Goal: Task Accomplishment & Management: Manage account settings

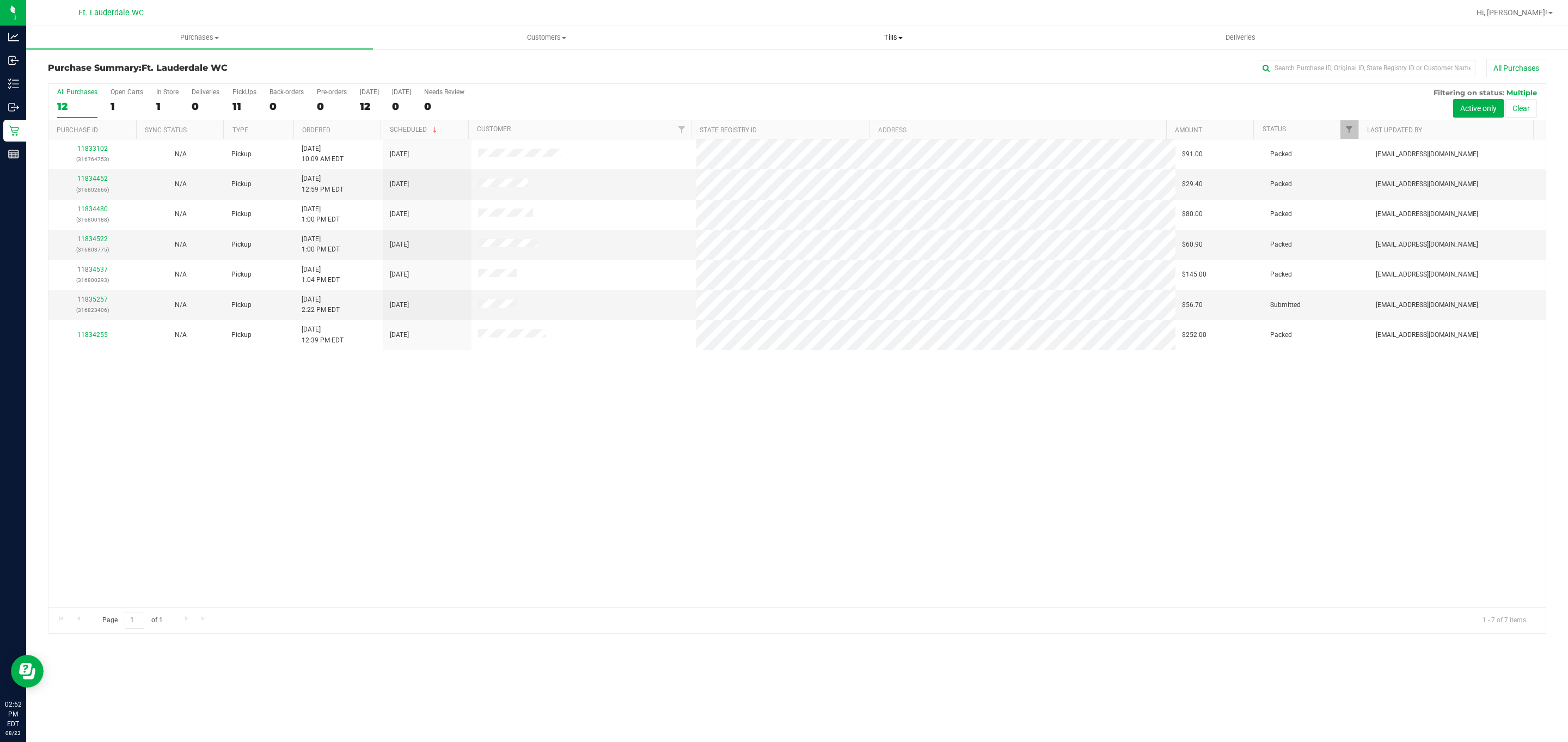
click at [909, 38] on span "Tills" at bounding box center [893, 37] width 345 height 10
click at [851, 67] on li "Manage tills" at bounding box center [894, 66] width 347 height 13
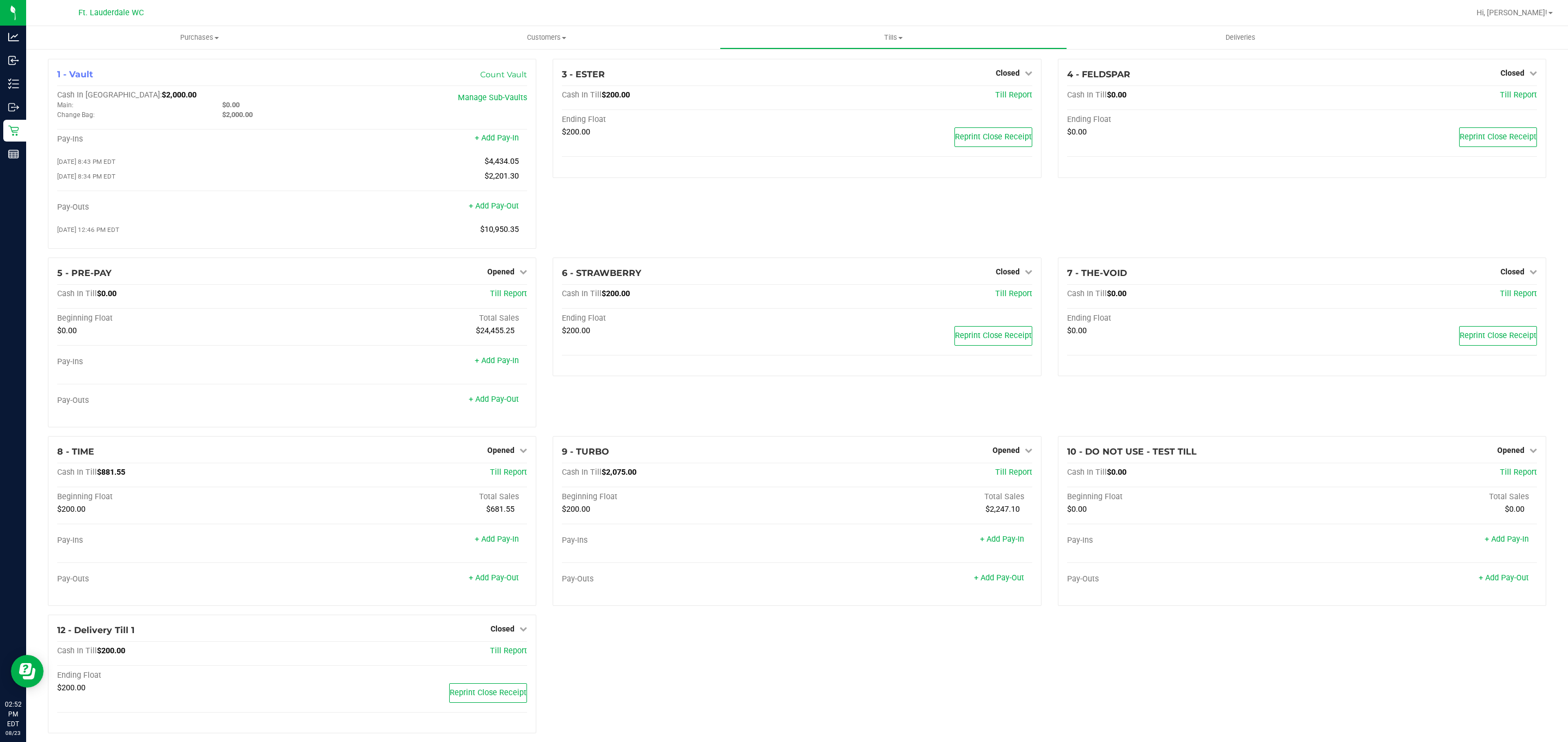
click at [981, 207] on div "3 - ESTER Closed Open Till Cash In Till $200.00 Till Report Ending Float $200.0…" at bounding box center [797, 158] width 505 height 199
click at [1035, 189] on div "3 - ESTER Closed Open Till Cash In Till $200.00 Till Report Ending Float $200.0…" at bounding box center [797, 158] width 505 height 199
drag, startPoint x: 583, startPoint y: 23, endPoint x: 579, endPoint y: 28, distance: 6.4
click at [579, 28] on div "Ft. Lauderdale WC Hi, [PERSON_NAME]! Purchases Summary of purchases Fulfillment…" at bounding box center [797, 371] width 1542 height 742
click at [572, 33] on span "Customers" at bounding box center [546, 37] width 345 height 10
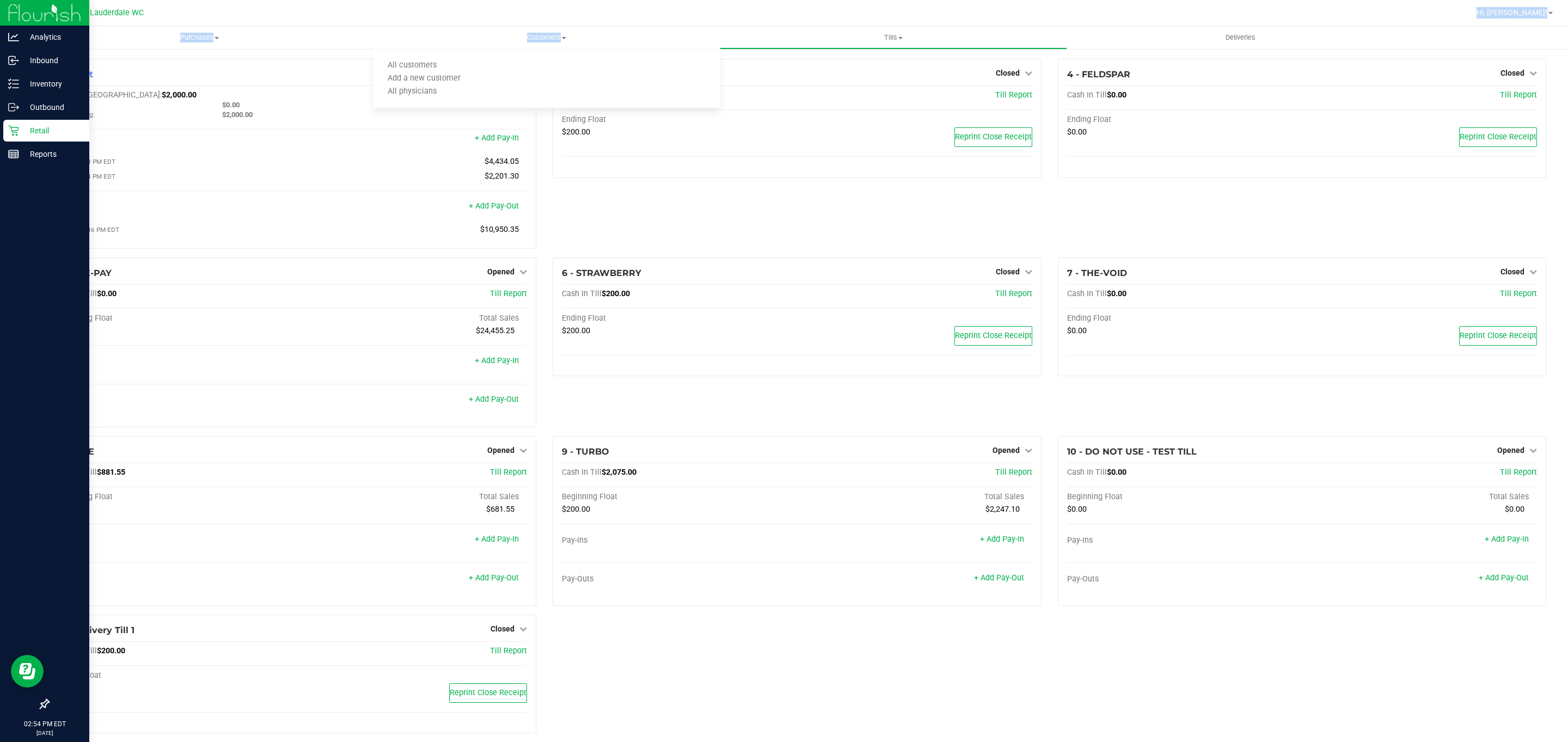
click at [25, 134] on p "Retail" at bounding box center [52, 131] width 65 height 13
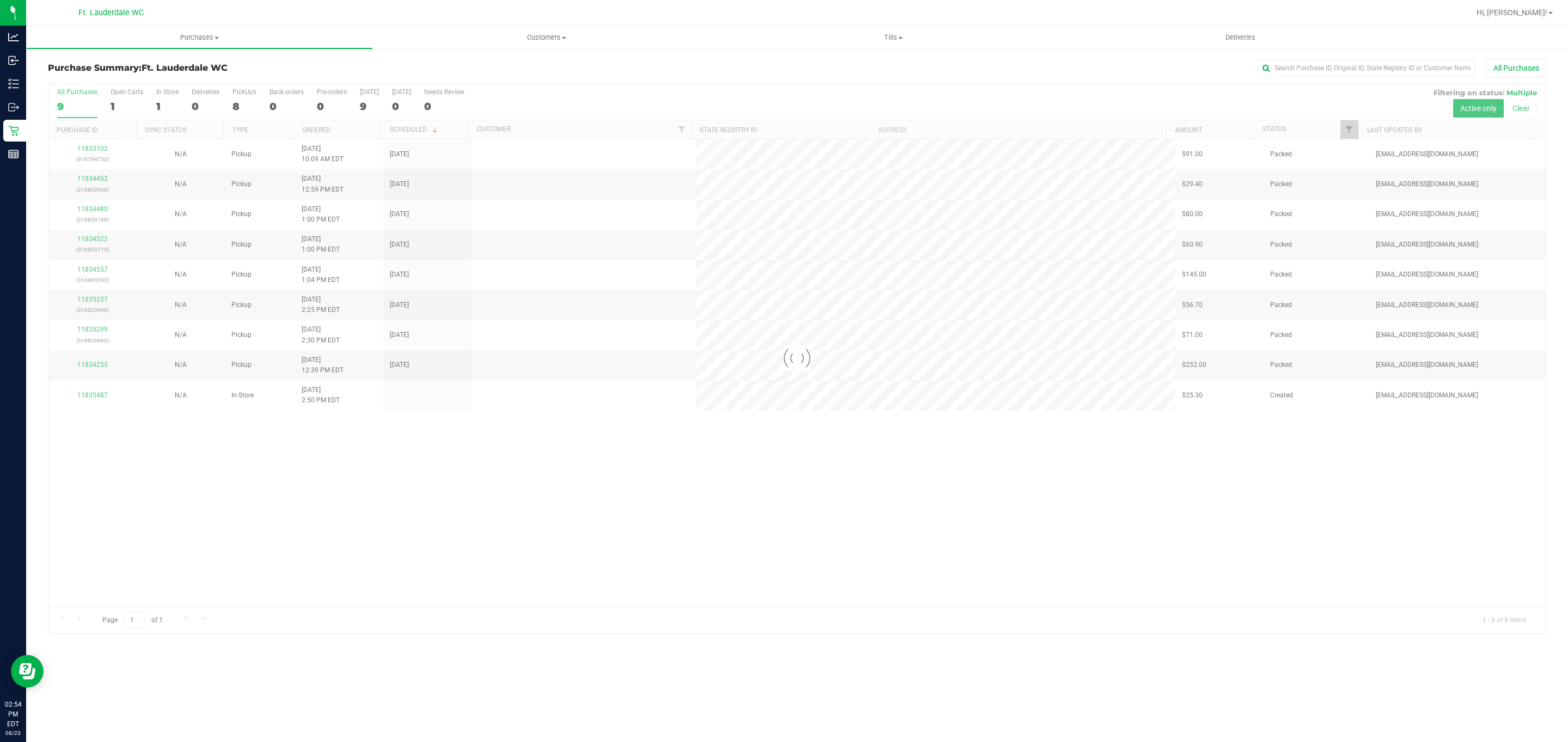
click at [766, 58] on div "All Purchases" at bounding box center [1047, 67] width 1000 height 18
click at [222, 36] on span "Purchases" at bounding box center [199, 37] width 345 height 10
click at [580, 45] on uib-tab-heading "Customers All customers Add a new customer All physicians" at bounding box center [546, 37] width 345 height 22
click at [513, 62] on li "All customers" at bounding box center [546, 66] width 347 height 13
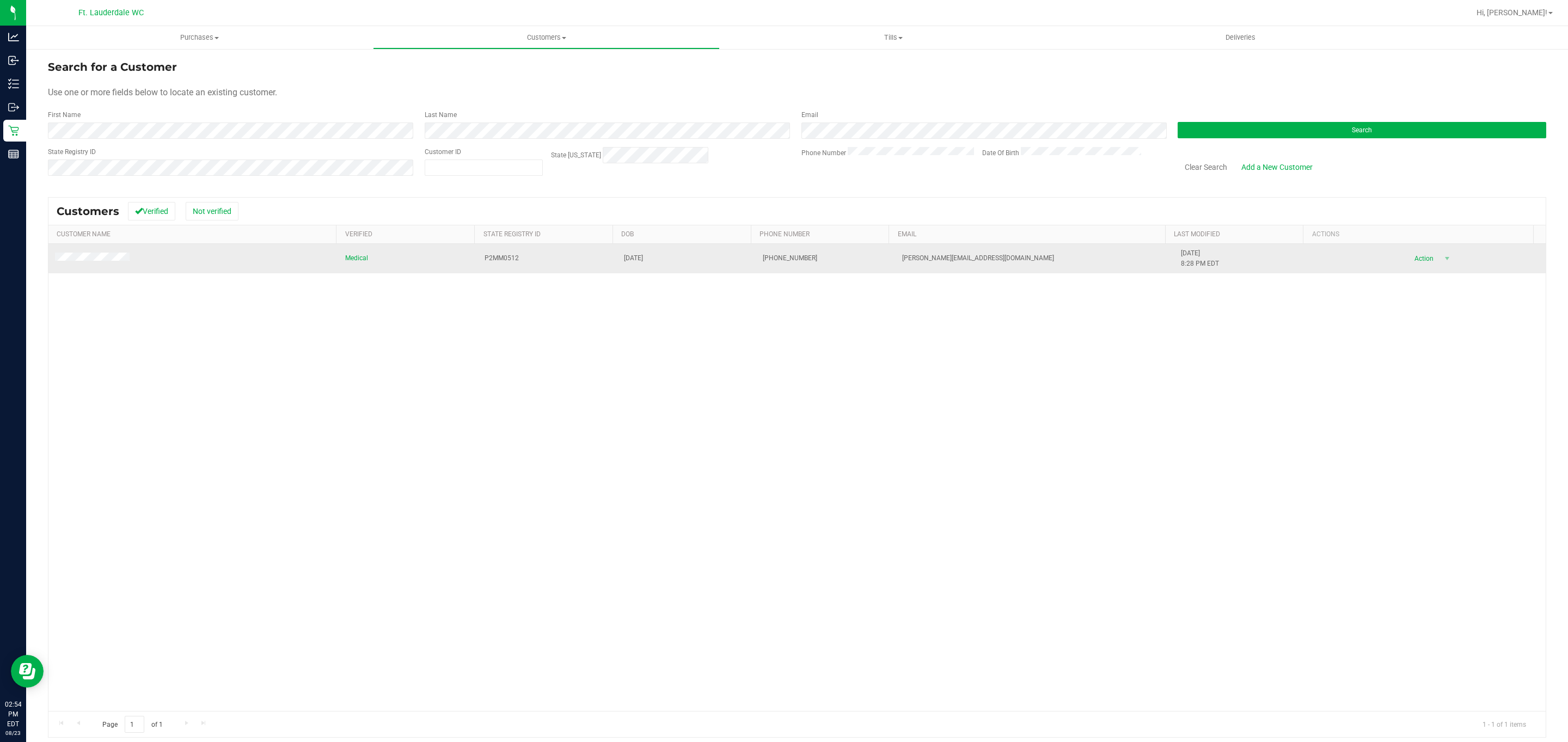
click at [1459, 260] on div "Action Action Add to queue Create new purchase View profile View purchases" at bounding box center [1429, 258] width 219 height 15
click at [1407, 262] on span "Action" at bounding box center [1423, 258] width 35 height 15
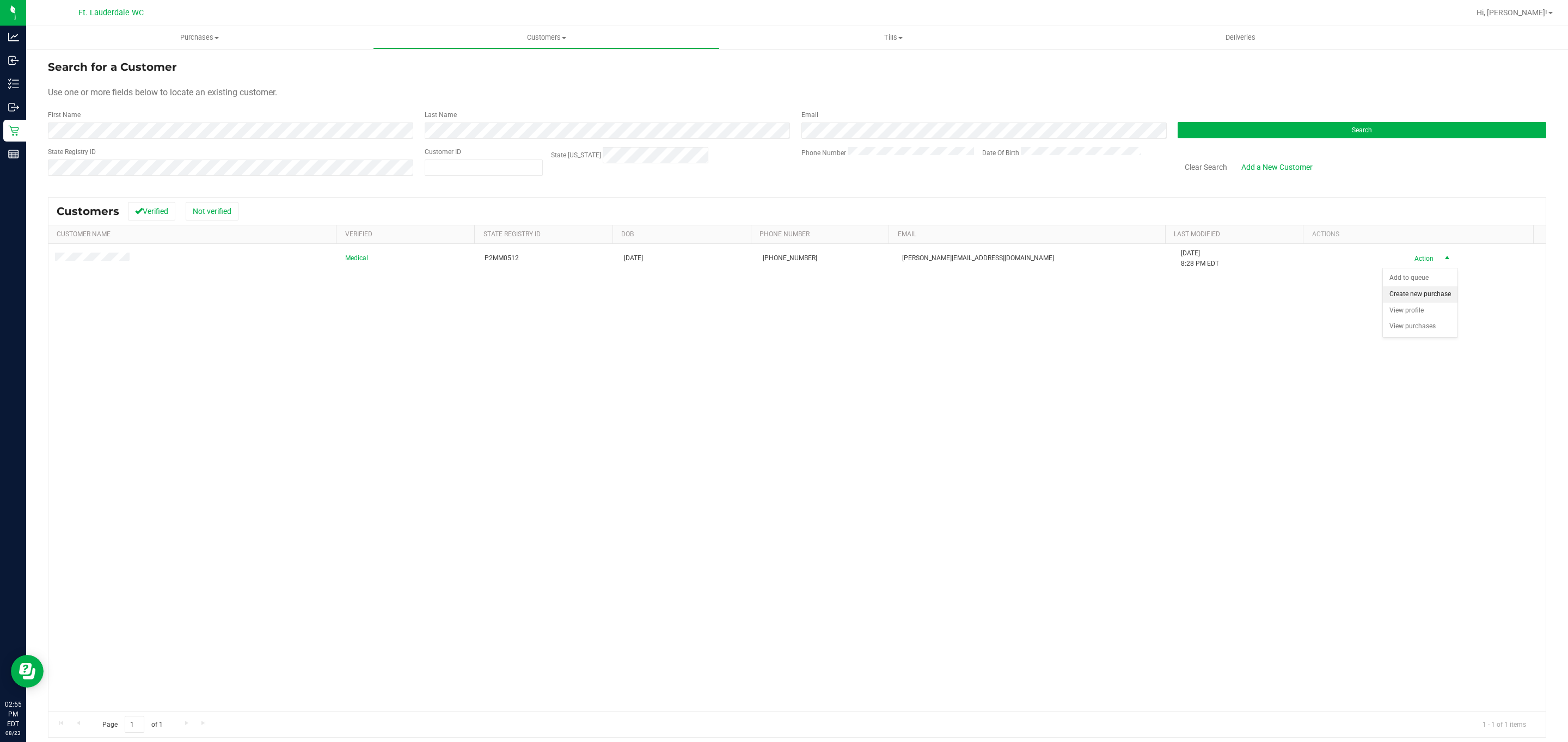
click at [1424, 303] on li "Create new purchase" at bounding box center [1421, 294] width 75 height 16
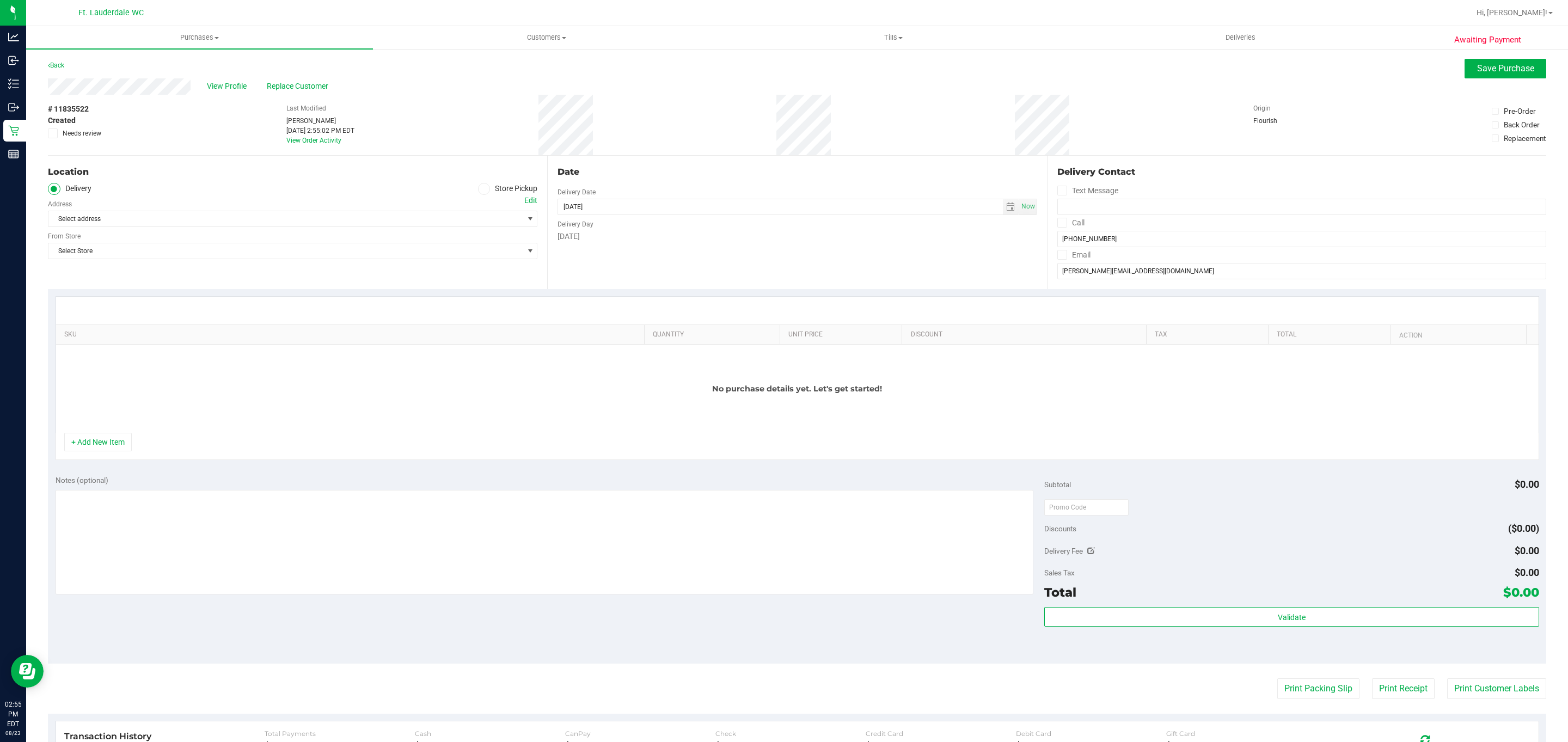
click at [111, 431] on div "No purchase details yet. Let's get started!" at bounding box center [798, 388] width 1483 height 88
click at [115, 437] on button "+ Add New Item" at bounding box center [98, 442] width 68 height 18
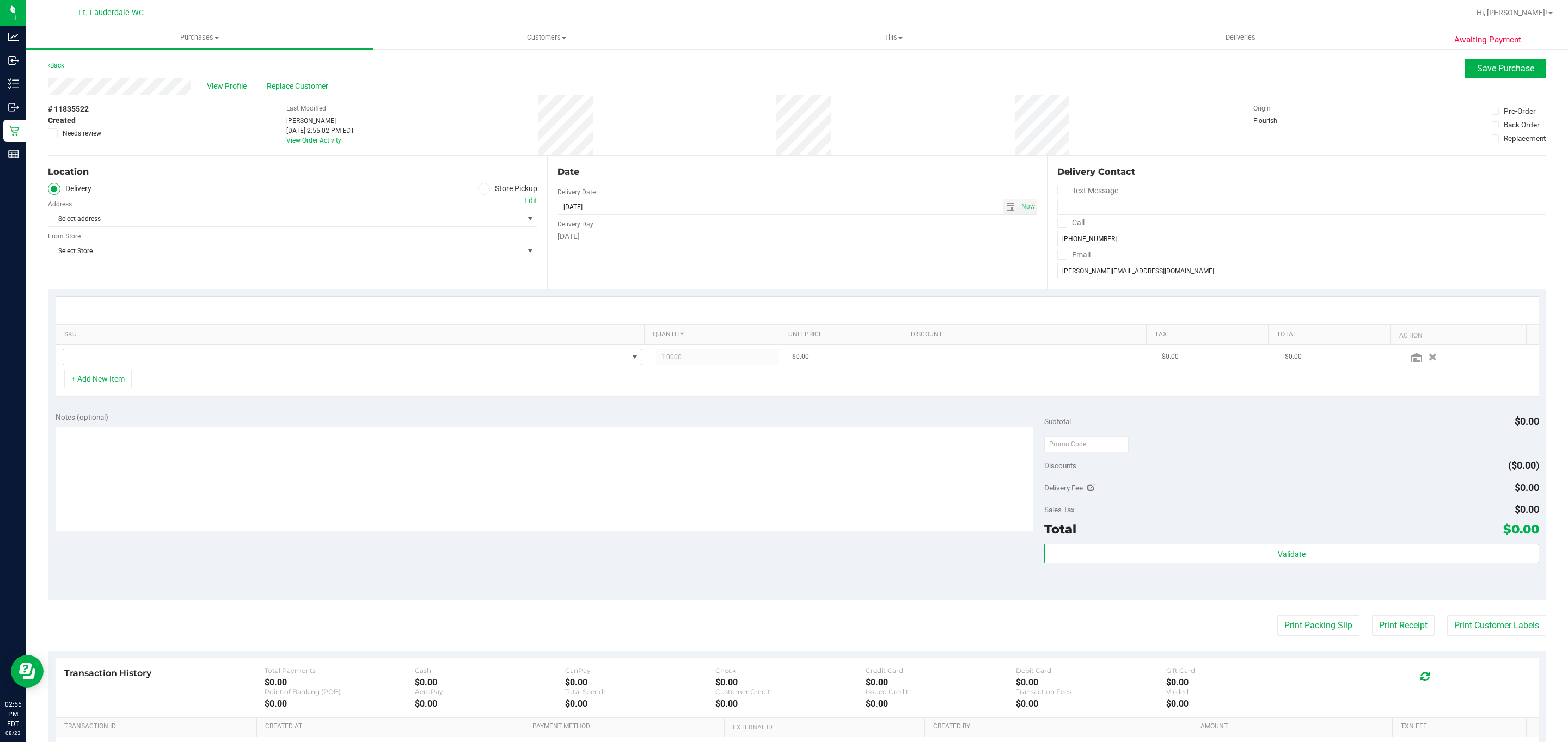
click at [298, 363] on span "NO DATA FOUND" at bounding box center [345, 357] width 565 height 15
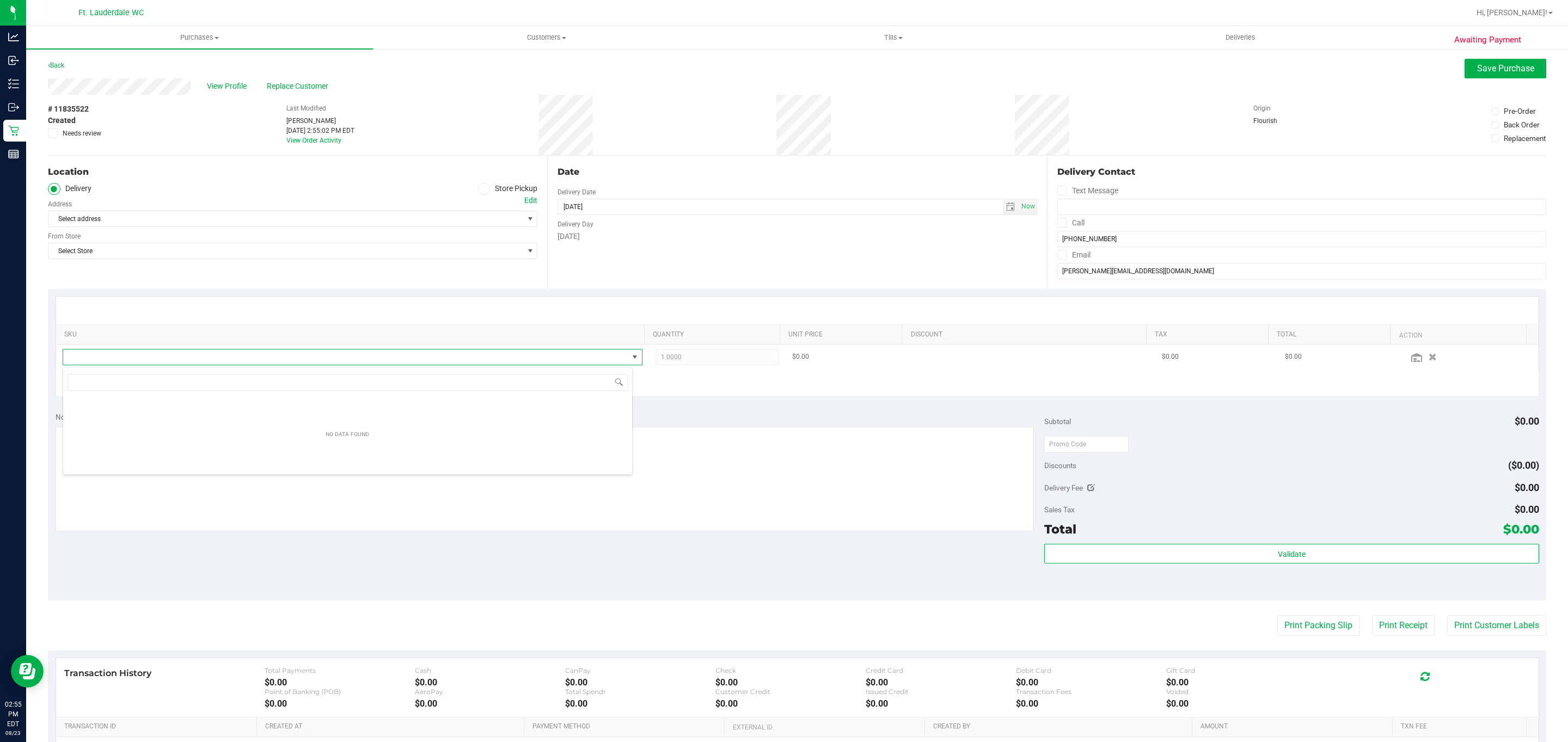
scroll to position [16, 570]
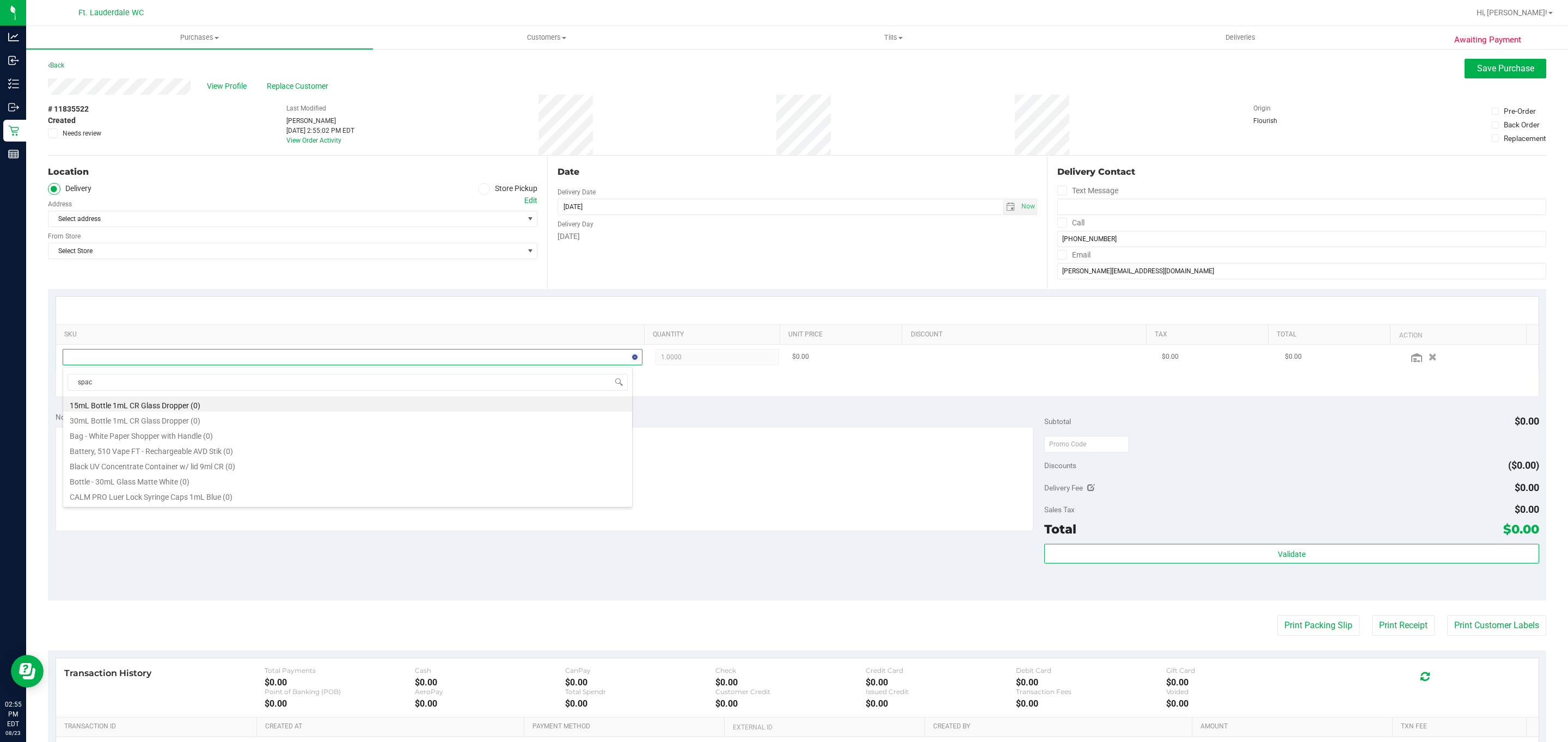
type input "space"
click at [215, 258] on span "Select Store" at bounding box center [286, 251] width 475 height 15
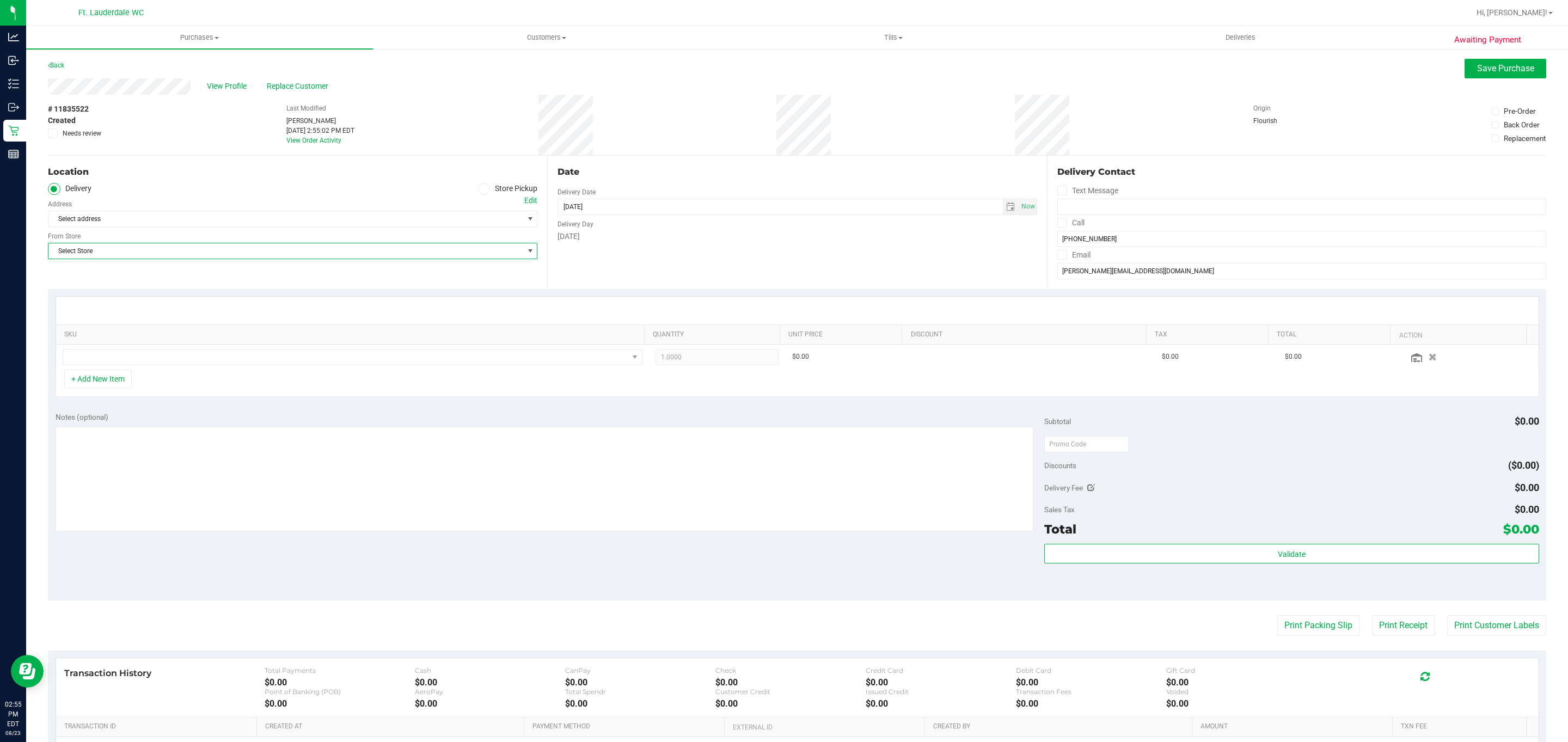
click at [221, 201] on div "Select address Select address" at bounding box center [293, 211] width 490 height 33
drag, startPoint x: 475, startPoint y: 180, endPoint x: 481, endPoint y: 184, distance: 7.2
click at [476, 180] on div "Location Delivery Store Pickup Address Edit Select address Select address From …" at bounding box center [298, 222] width 499 height 133
click at [491, 191] on label "Store Pickup" at bounding box center [508, 188] width 60 height 12
click at [0, 0] on input "Store Pickup" at bounding box center [0, 0] width 0 height 0
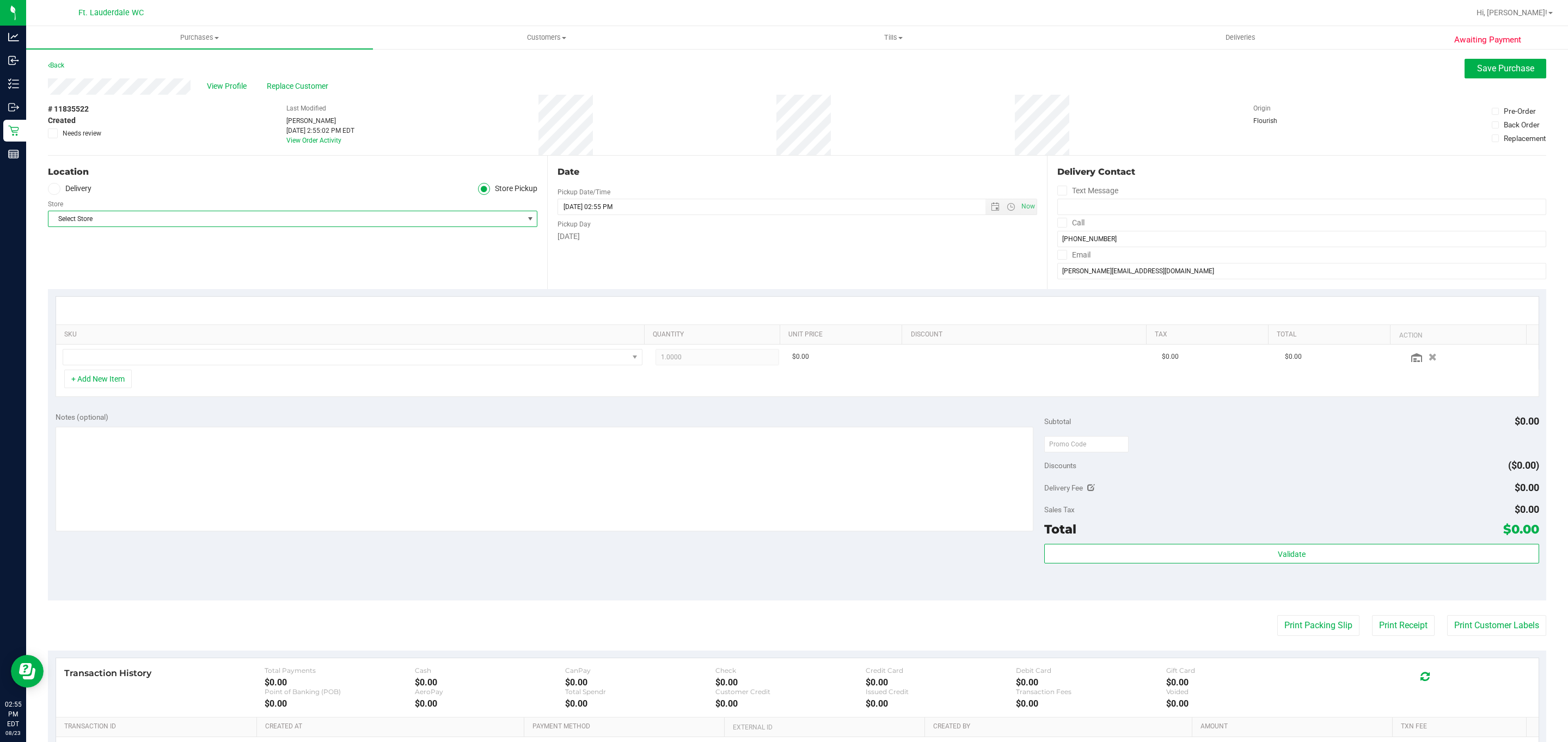
click at [255, 227] on span "Select Store" at bounding box center [293, 218] width 490 height 16
drag, startPoint x: 122, startPoint y: 348, endPoint x: 121, endPoint y: 361, distance: 13.0
click at [121, 361] on ul "[PERSON_NAME][GEOGRAPHIC_DATA] [PERSON_NAME][GEOGRAPHIC_DATA] WC [GEOGRAPHIC_DA…" at bounding box center [291, 625] width 485 height 954
click at [121, 360] on li "Ft. Lauderdale WC" at bounding box center [291, 351] width 485 height 16
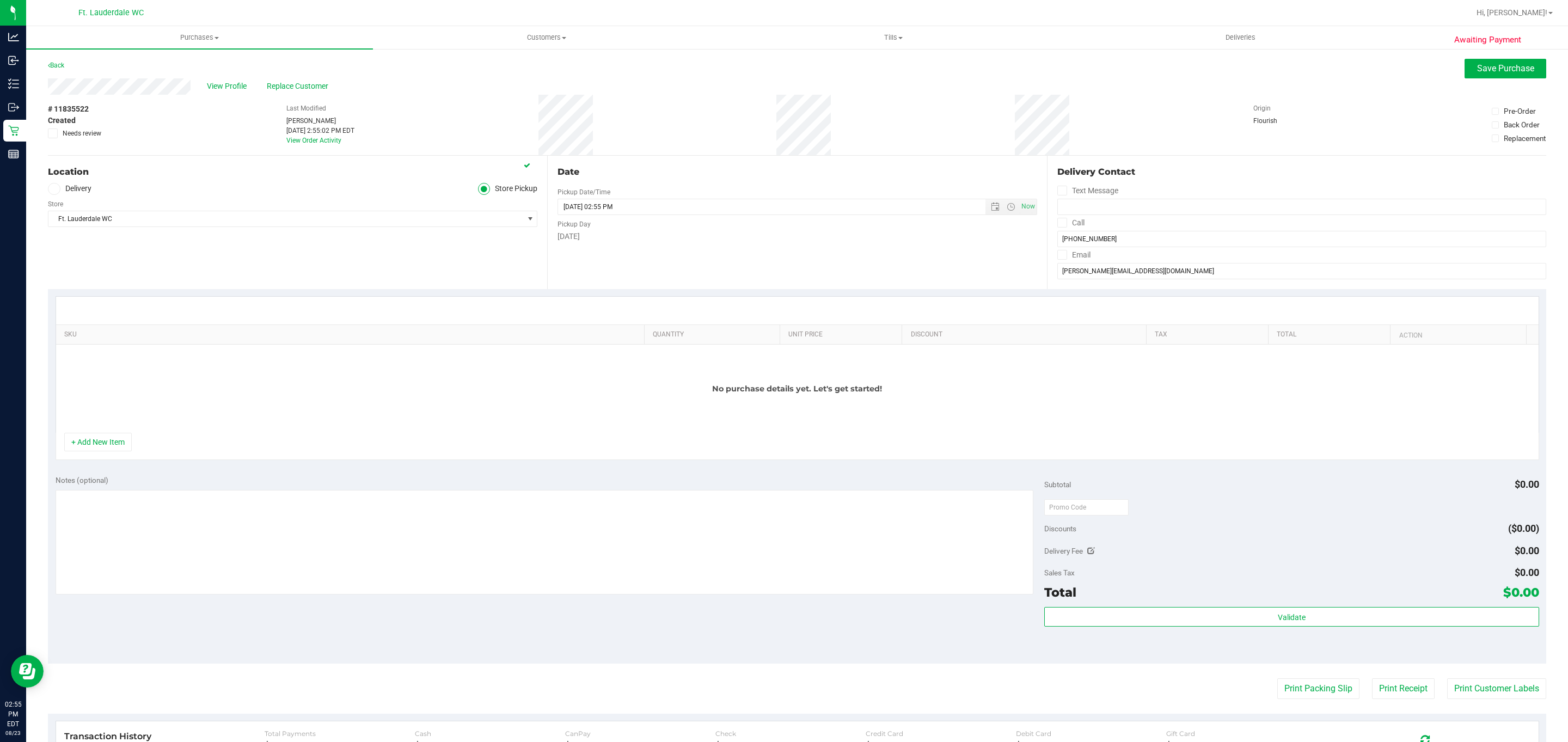
click at [226, 278] on div "Location Delivery Store Pickup Store Ft. Lauderdale WC Select Store [PERSON_NAM…" at bounding box center [298, 222] width 499 height 133
click at [90, 446] on button "+ Add New Item" at bounding box center [98, 442] width 68 height 18
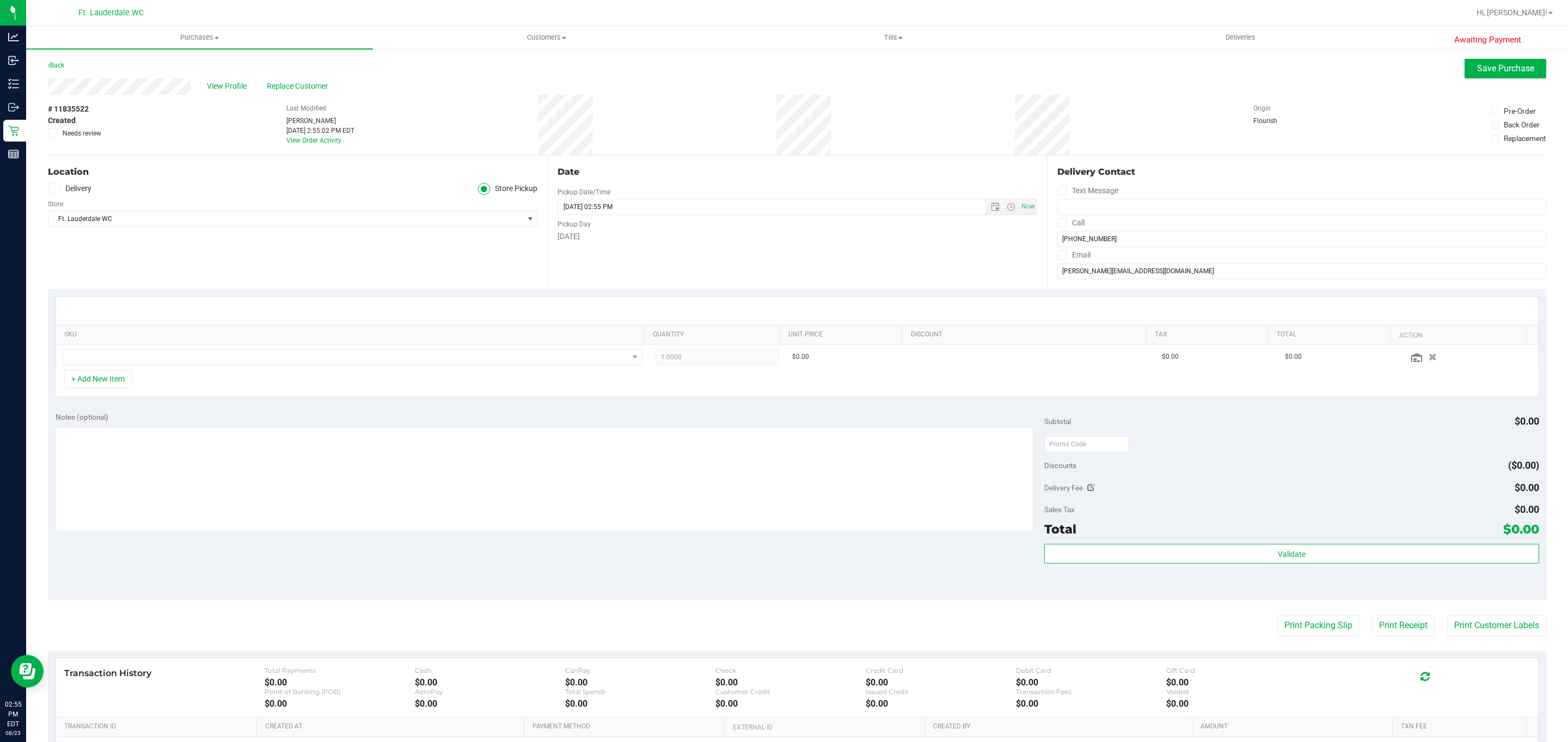
click at [147, 410] on div "Notes (optional) Subtotal $0.00 Discounts ($0.00) Delivery Fee $0.00 Sales Tax …" at bounding box center [797, 502] width 1499 height 196
click at [216, 379] on div "+ Add New Item" at bounding box center [797, 383] width 1484 height 27
click at [249, 361] on span "NO DATA FOUND" at bounding box center [345, 357] width 565 height 15
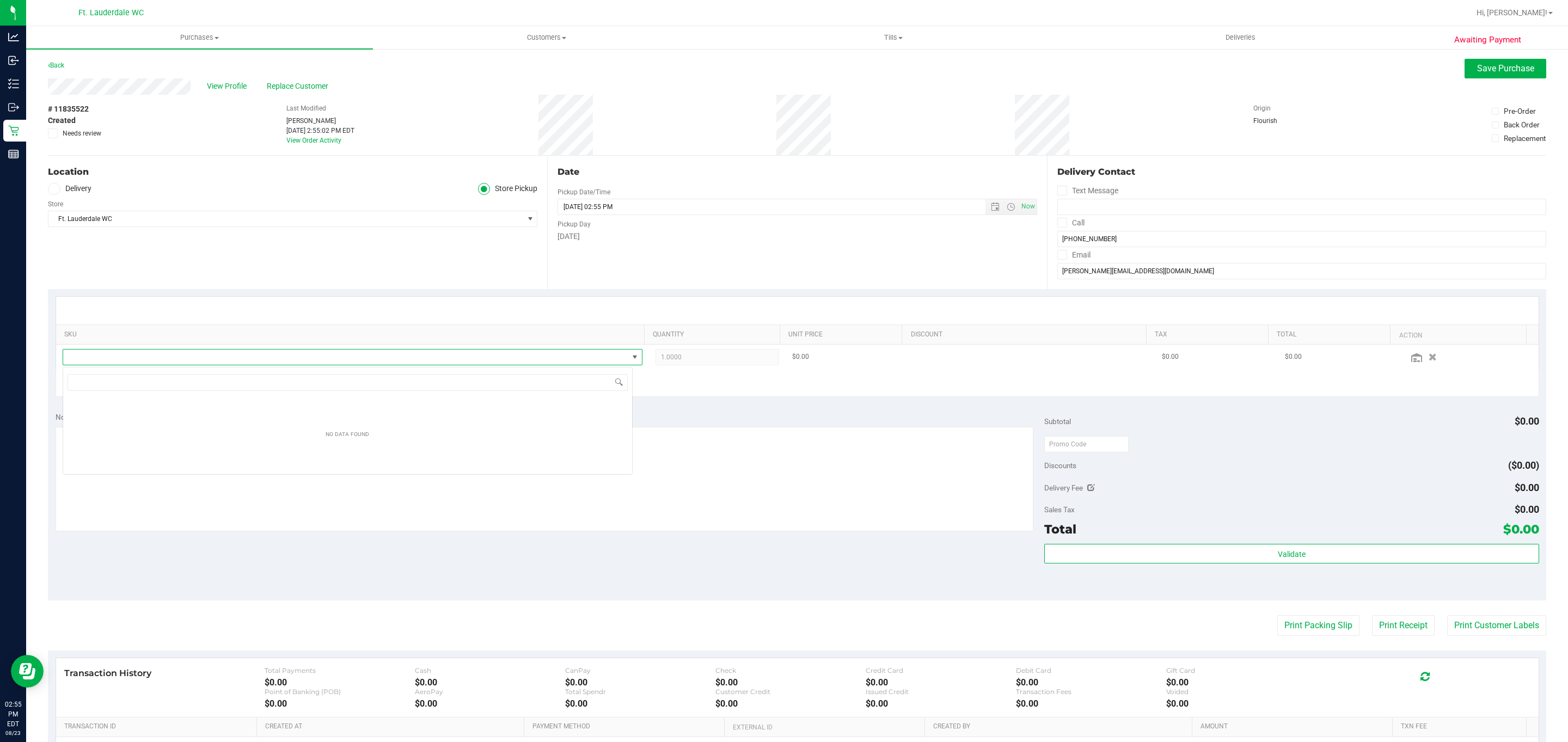
scroll to position [16, 570]
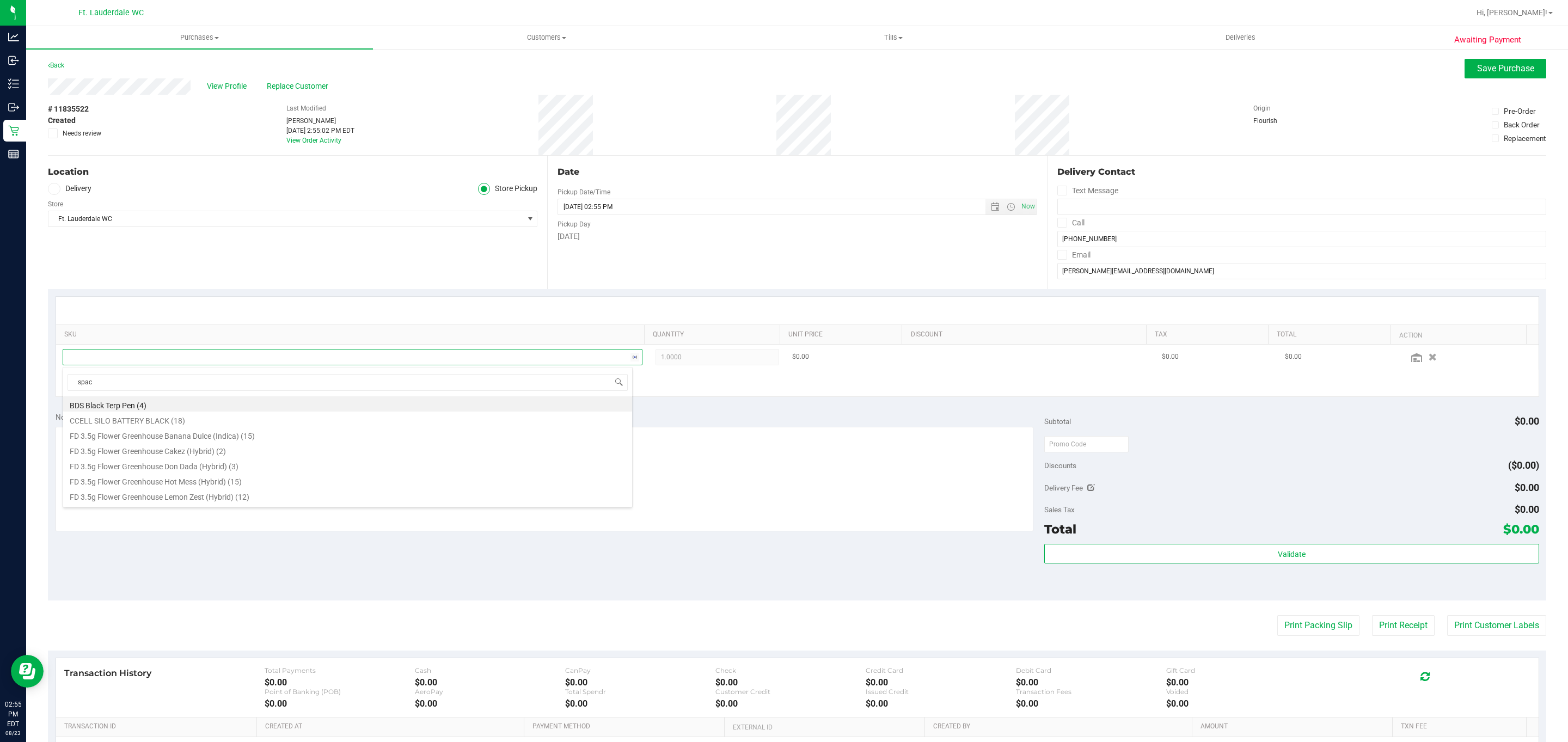
type input "space"
click at [180, 408] on li "FT 0.5g Pre-Roll Space Case (Hybrid) 1ct (2)" at bounding box center [347, 404] width 569 height 15
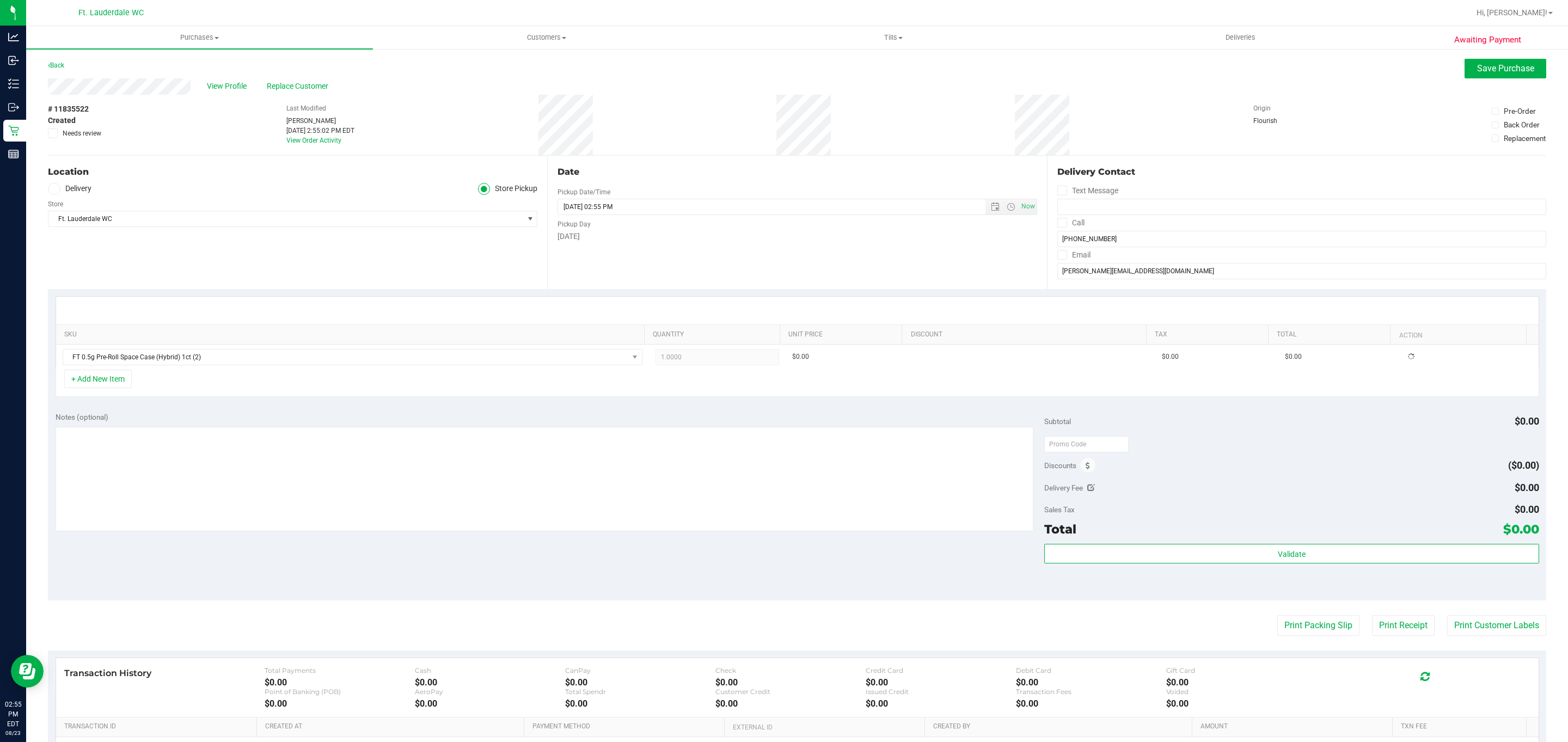
click at [293, 372] on div "+ Add New Item" at bounding box center [797, 383] width 1484 height 27
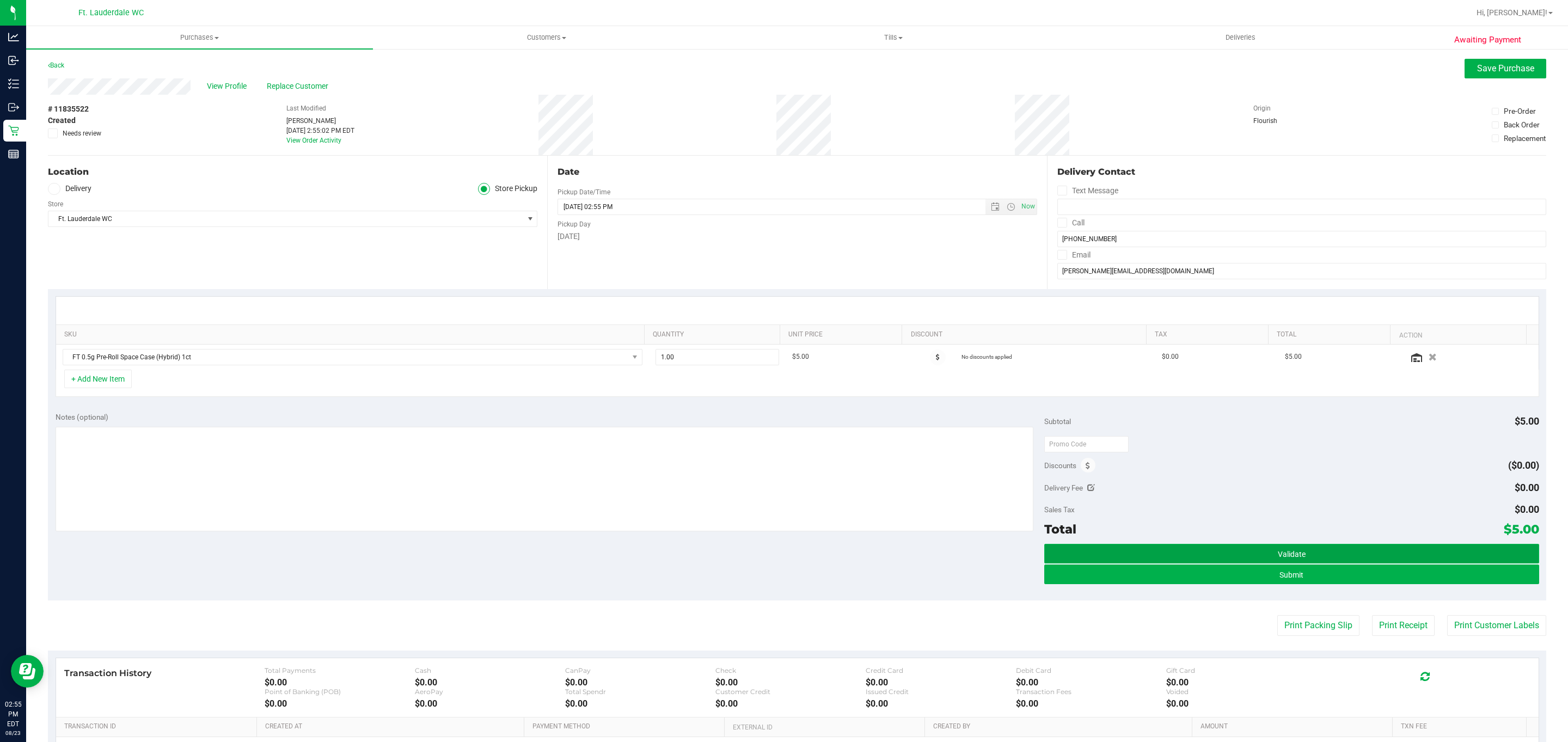
click at [1178, 560] on button "Validate" at bounding box center [1292, 554] width 495 height 19
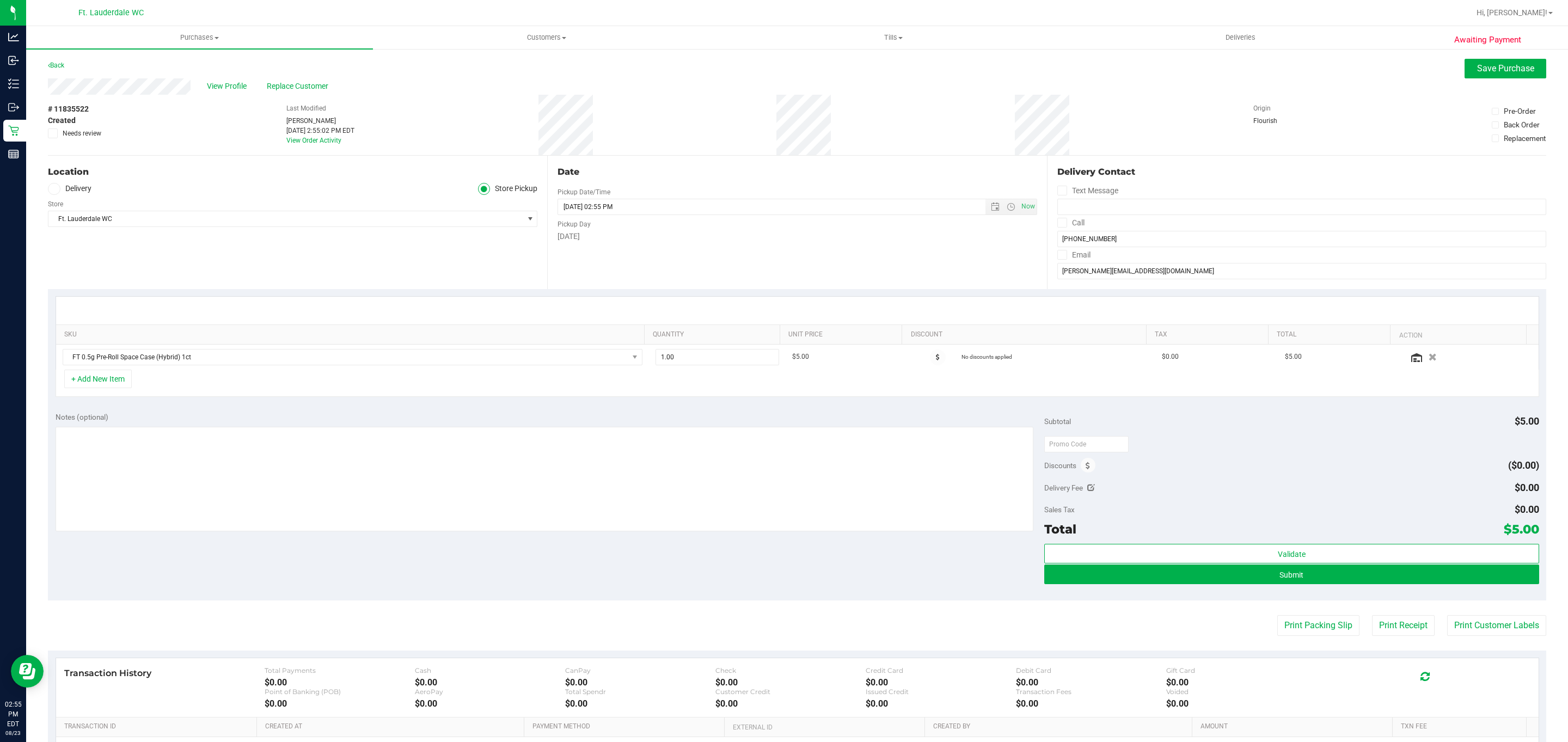
click at [1149, 536] on div "Total $5.00" at bounding box center [1292, 529] width 495 height 19
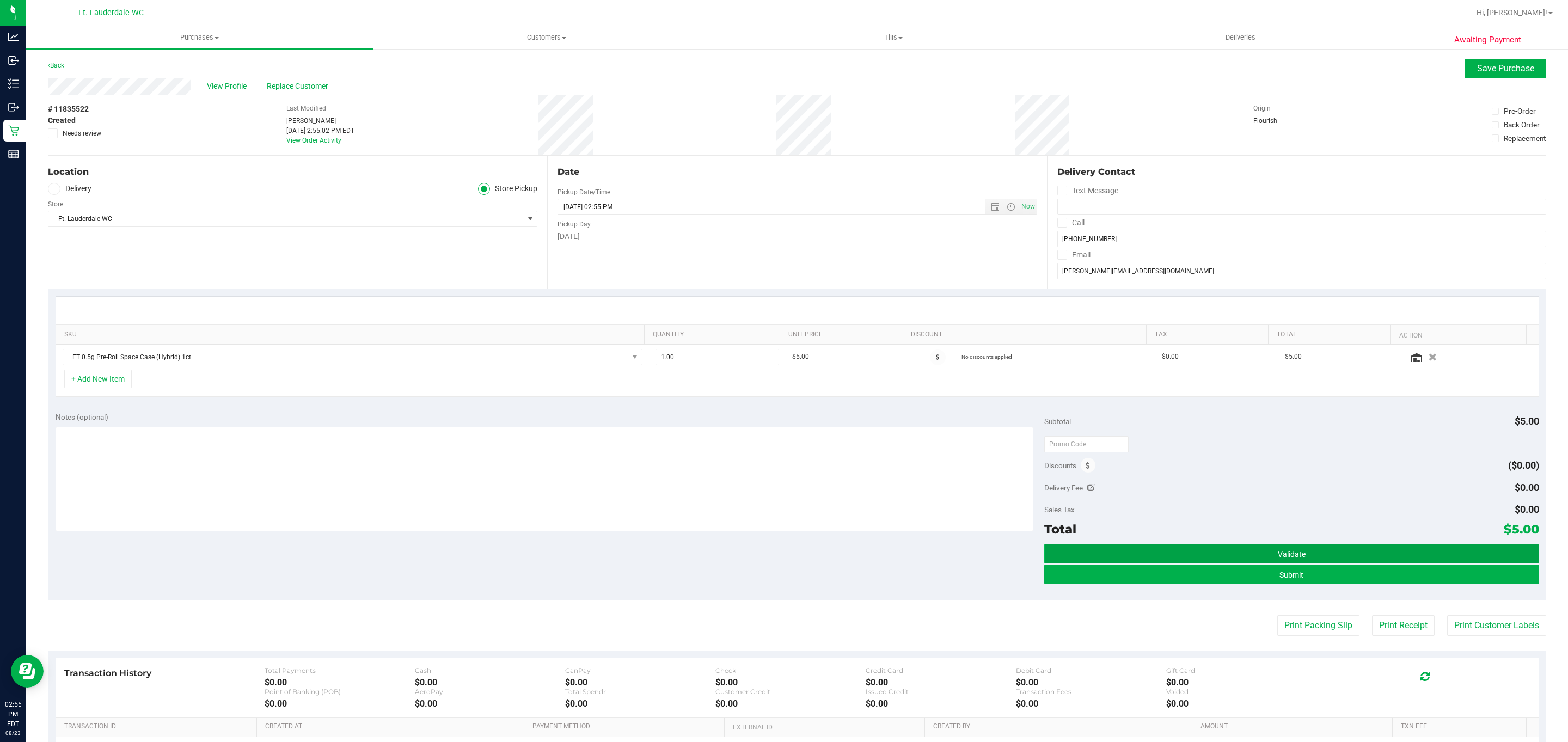
click at [1162, 547] on button "Validate" at bounding box center [1292, 554] width 495 height 19
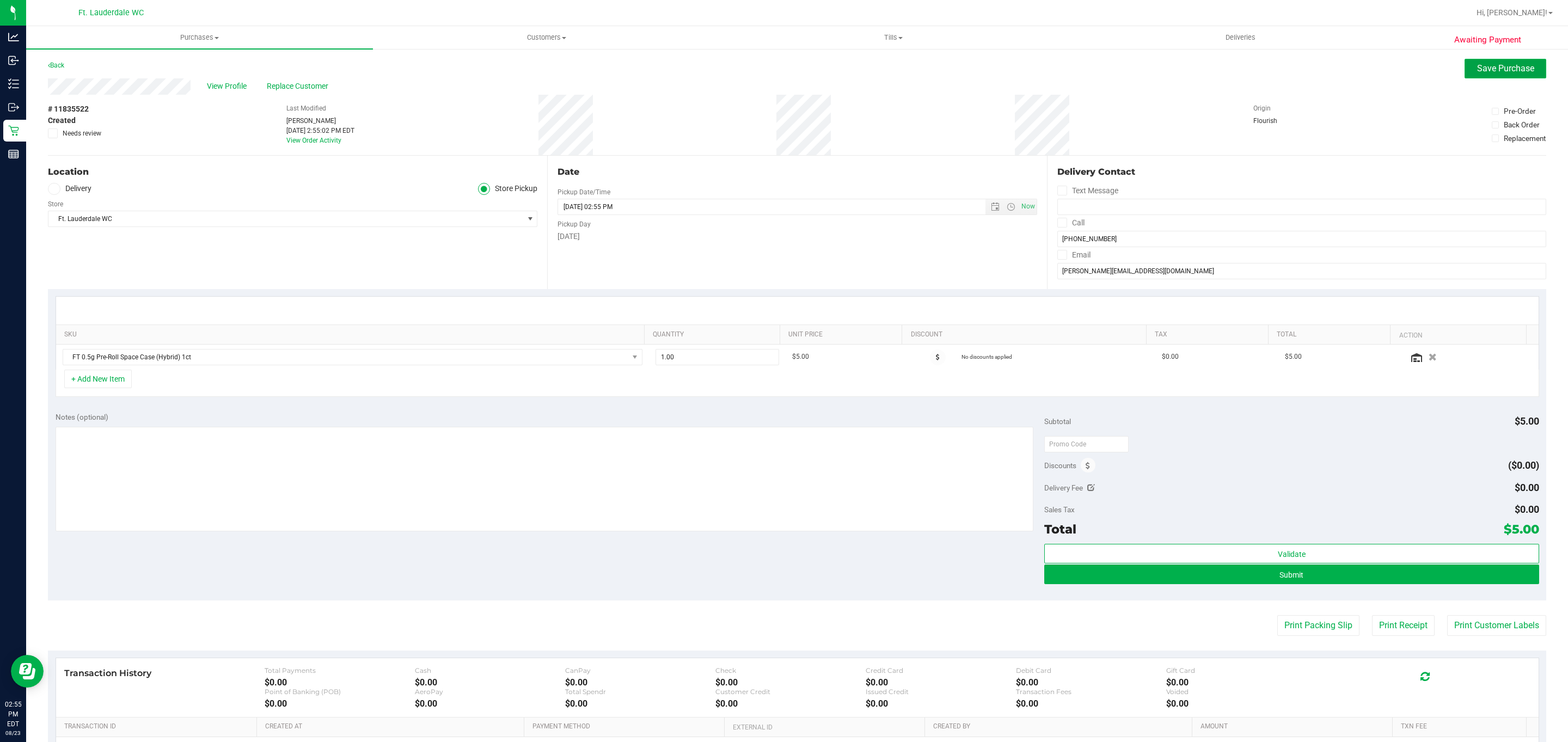
click at [1524, 74] on button "Save Purchase" at bounding box center [1505, 68] width 81 height 19
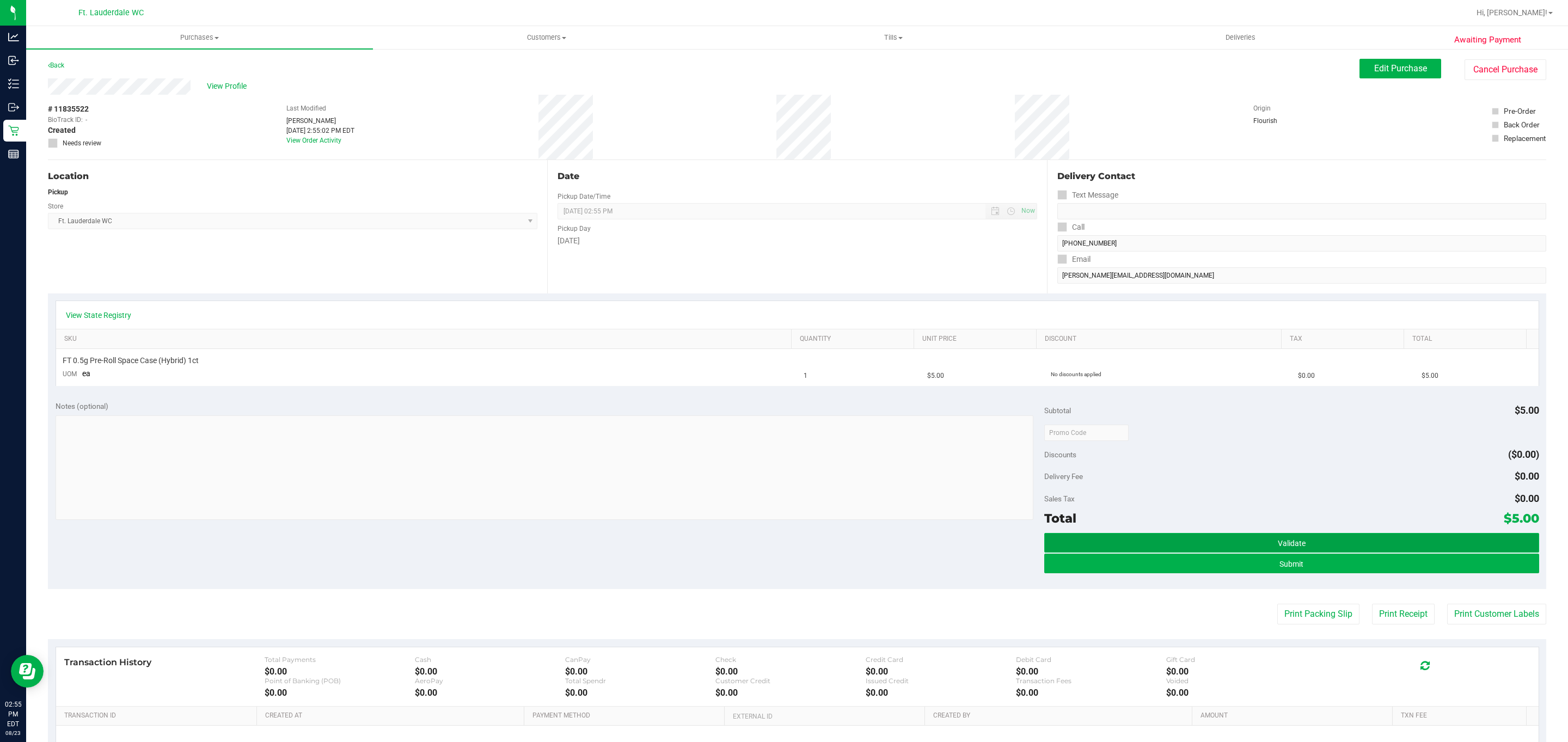
click at [1378, 544] on button "Validate" at bounding box center [1292, 542] width 495 height 19
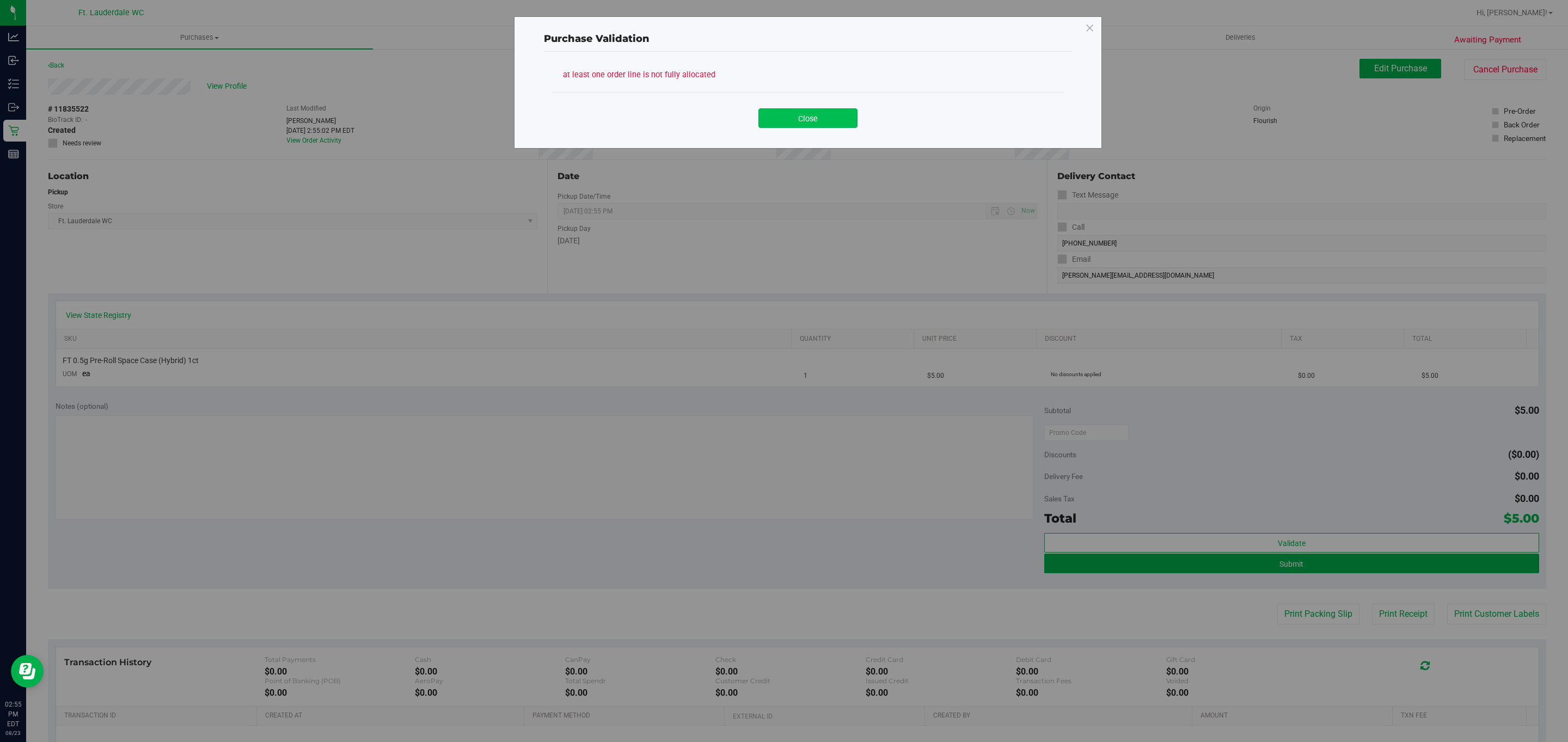
click at [837, 116] on button "Close" at bounding box center [808, 118] width 99 height 19
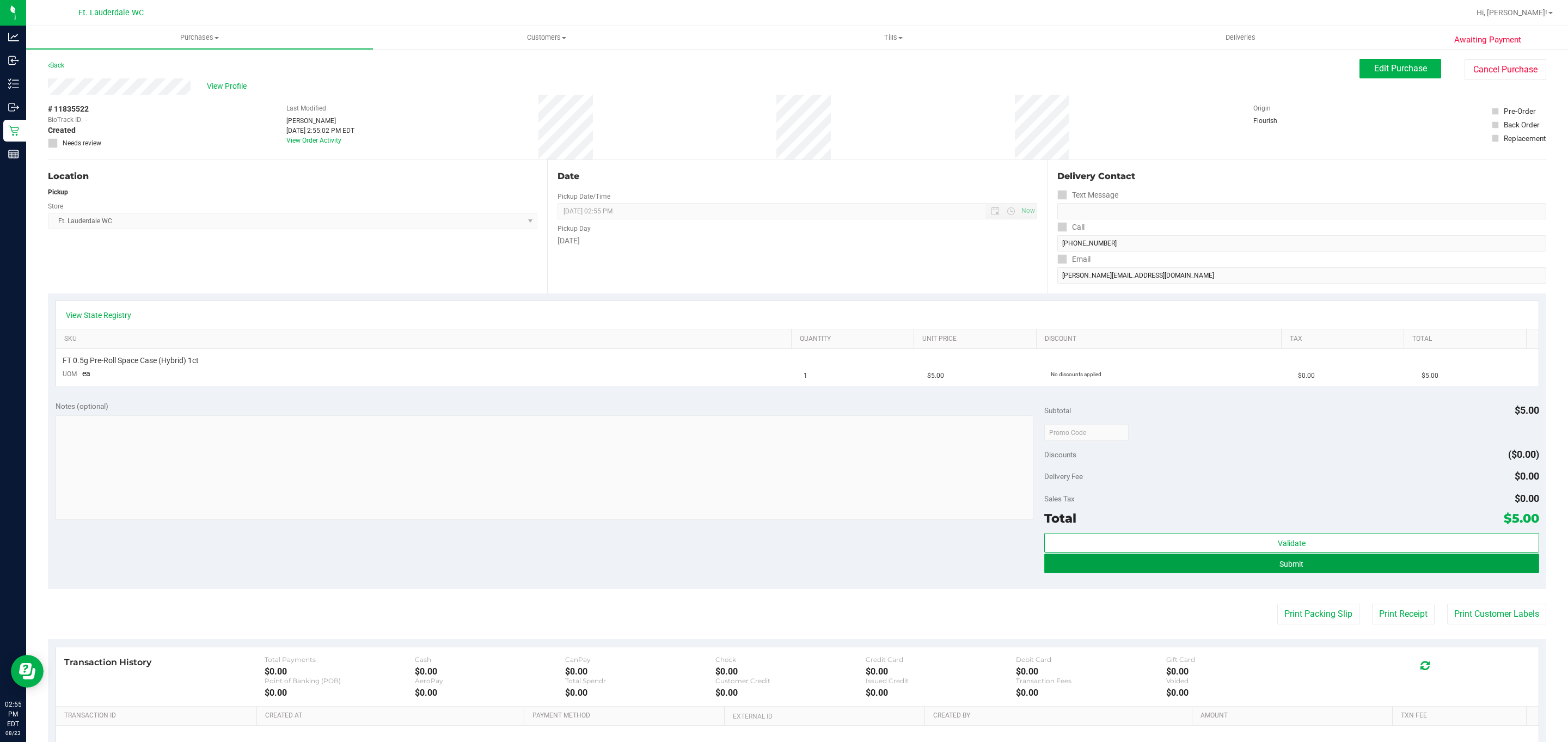
click at [1286, 563] on span "Submit" at bounding box center [1292, 563] width 24 height 9
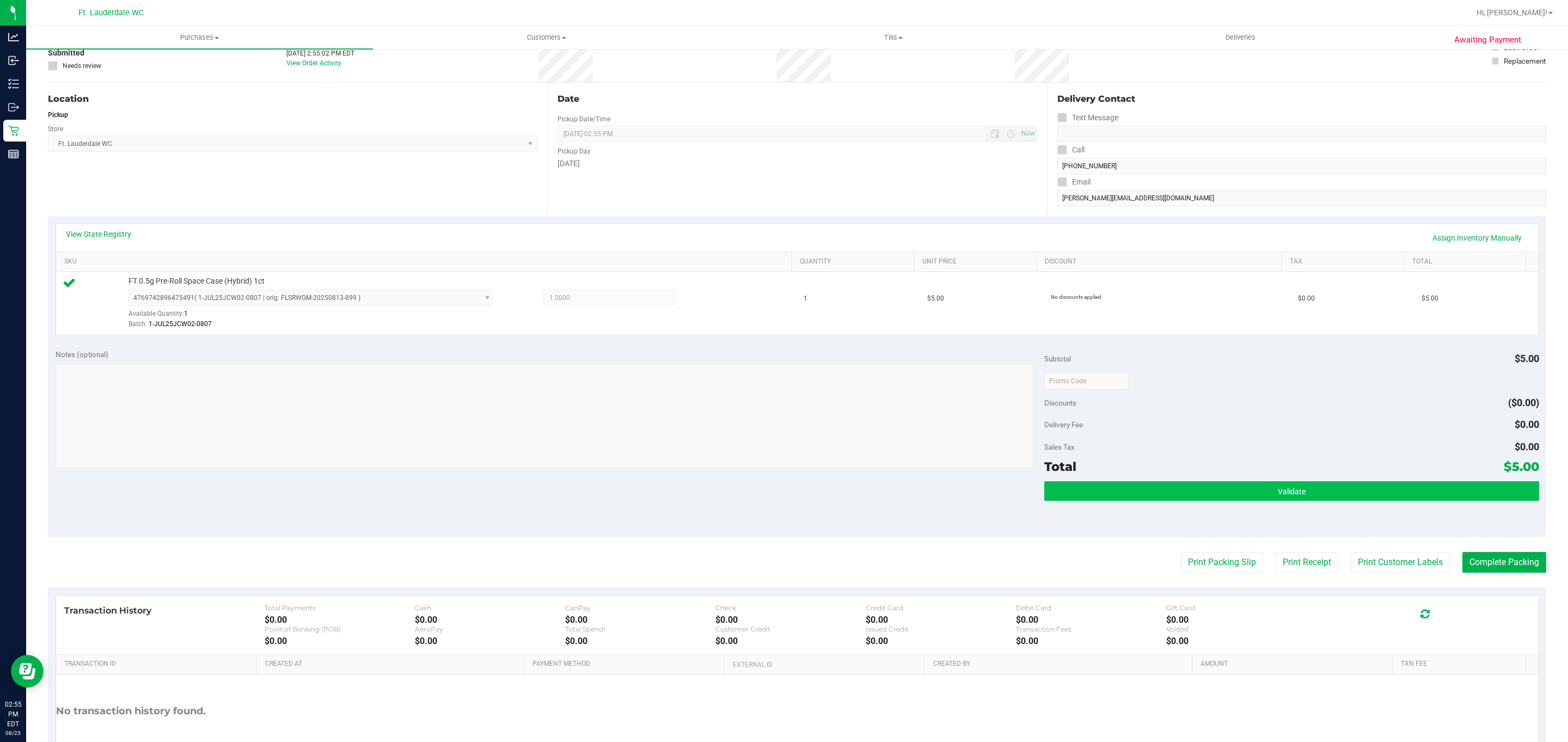
scroll to position [152, 0]
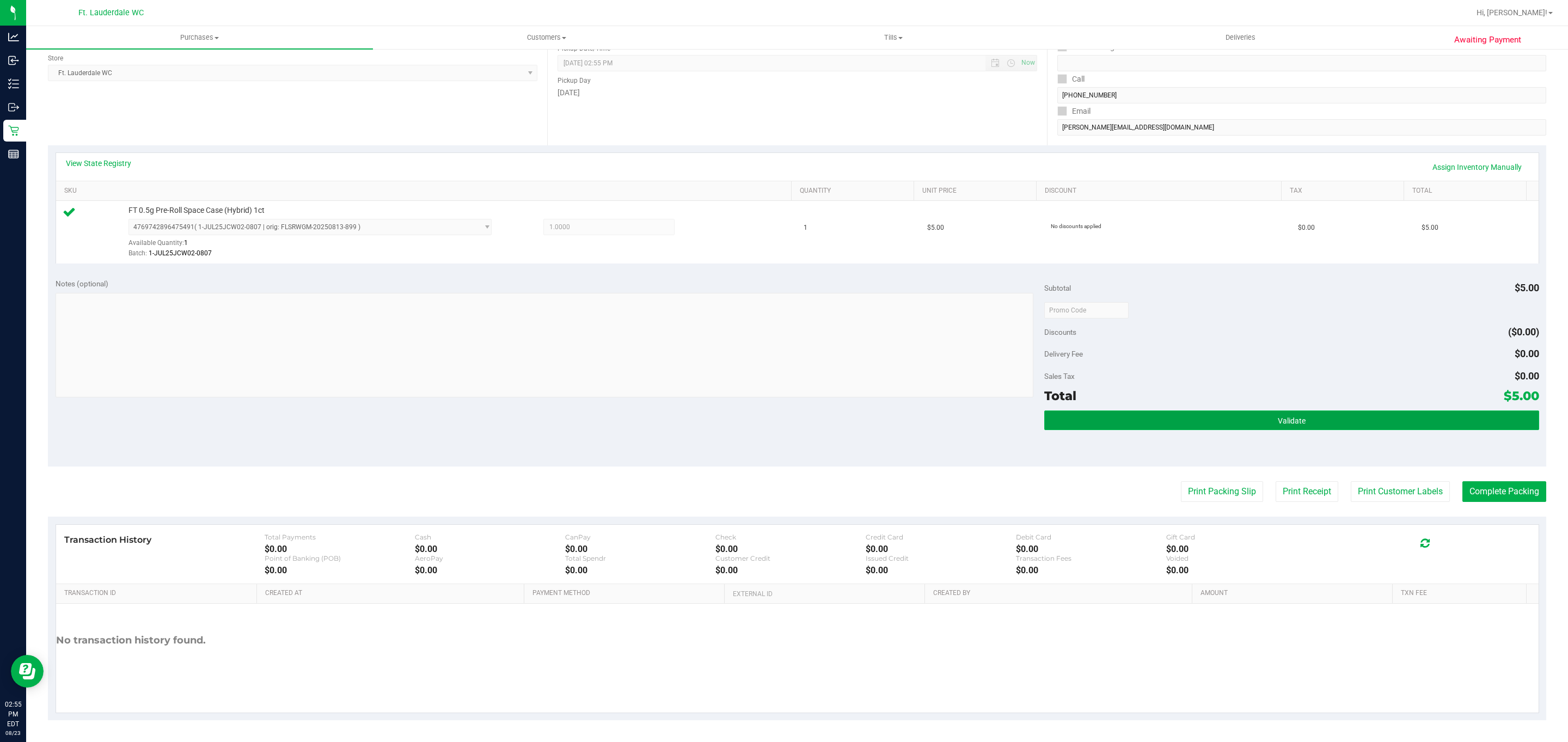
click at [1253, 415] on button "Validate" at bounding box center [1292, 420] width 495 height 19
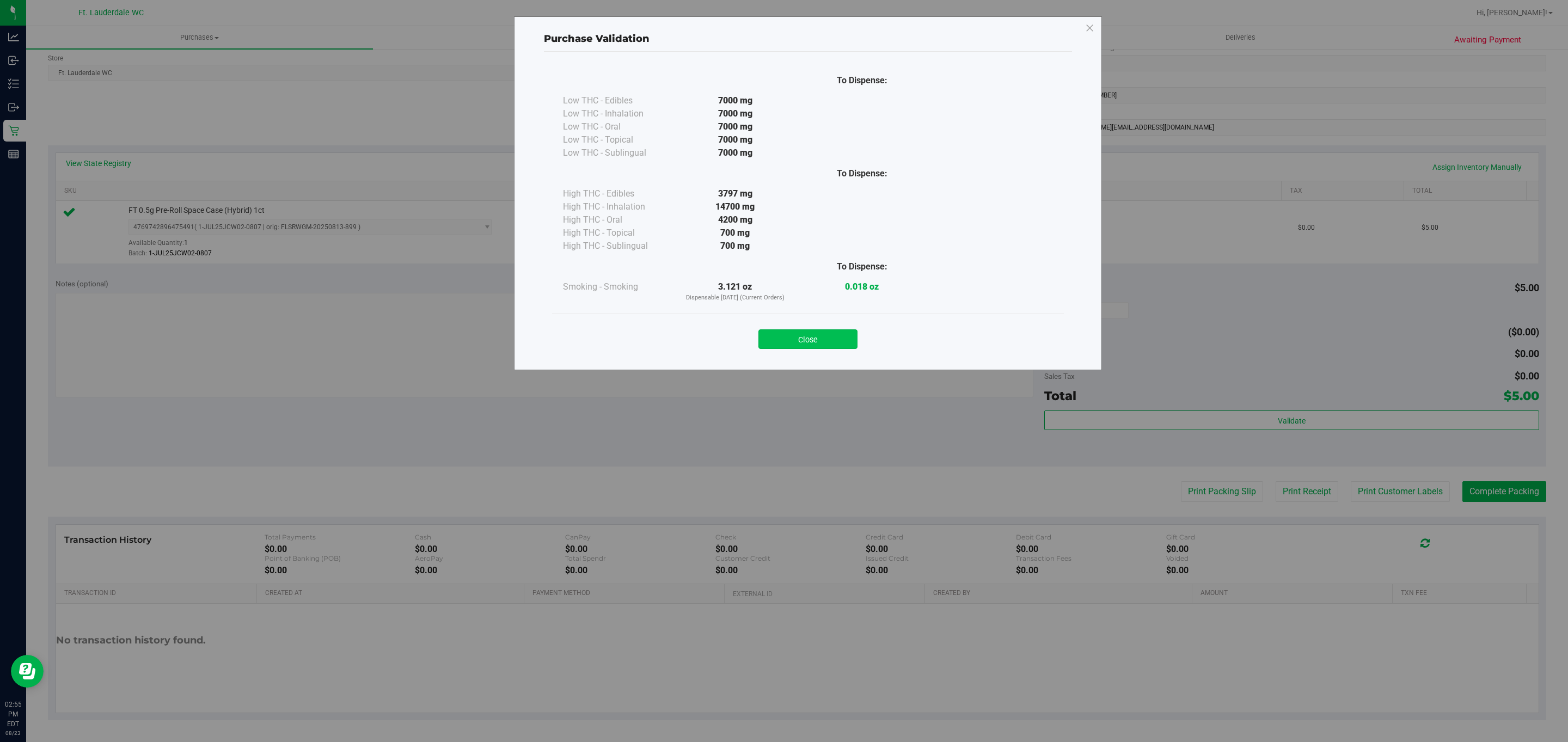
drag, startPoint x: 847, startPoint y: 356, endPoint x: 841, endPoint y: 335, distance: 21.8
click at [847, 355] on div "Close" at bounding box center [807, 336] width 512 height 44
click at [841, 335] on button "Close" at bounding box center [808, 338] width 99 height 19
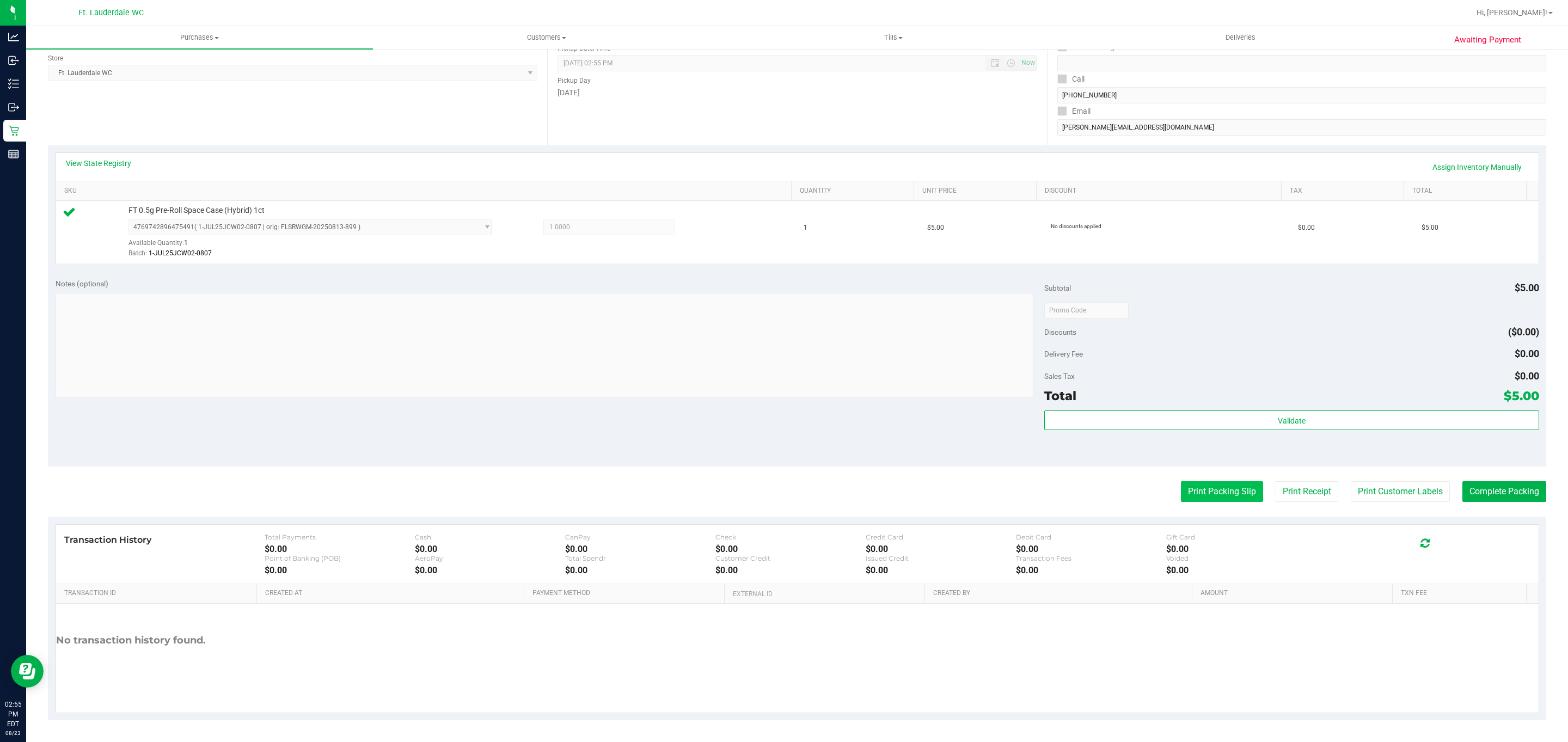
click at [1219, 482] on button "Print Packing Slip" at bounding box center [1223, 491] width 82 height 21
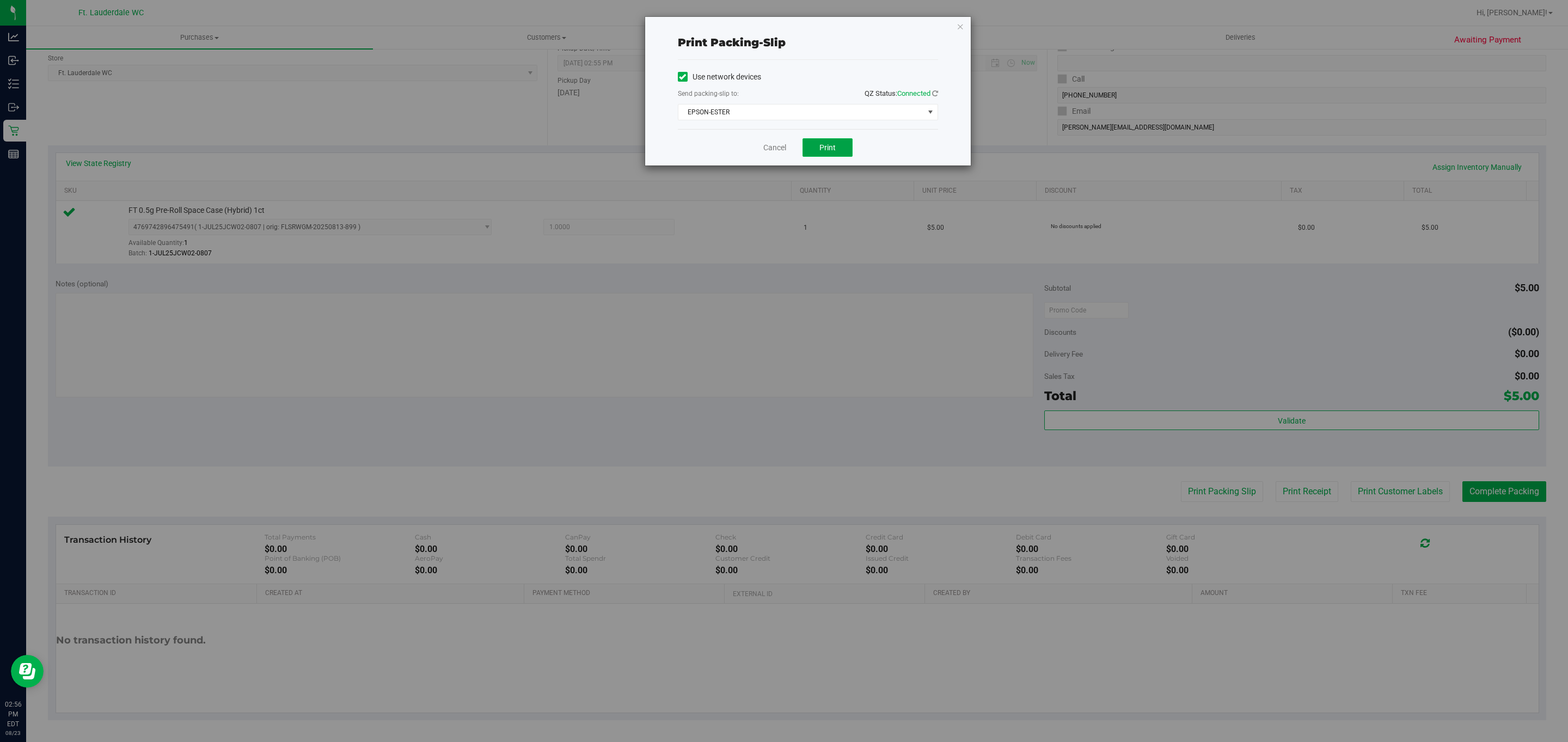
click at [842, 148] on button "Print" at bounding box center [828, 147] width 50 height 18
click at [776, 145] on link "Cancel" at bounding box center [775, 148] width 23 height 11
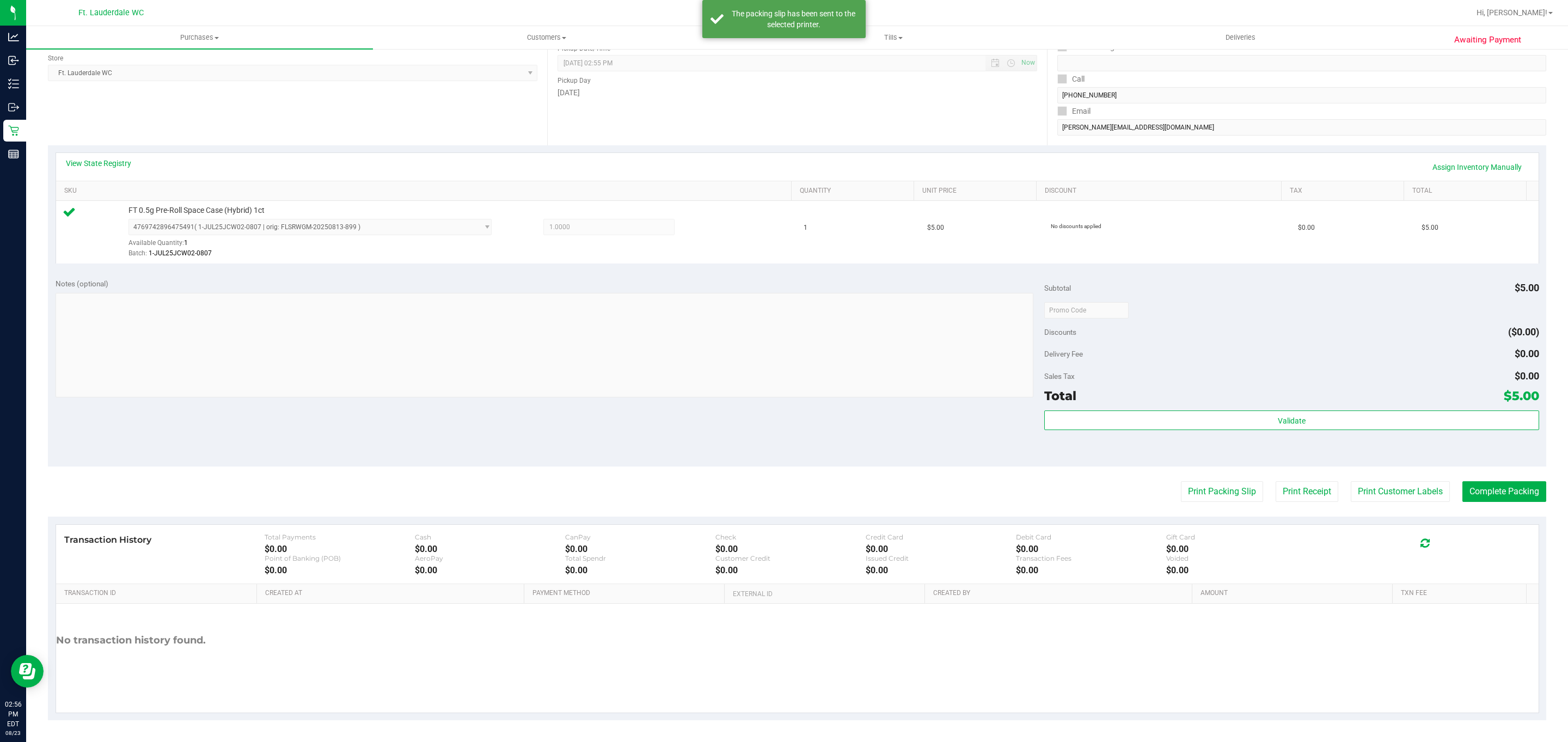
click at [1482, 502] on purchase-details "Back Edit Purchase Cancel Purchase View Profile # 11835522 BioTrack ID: - Submi…" at bounding box center [797, 316] width 1499 height 809
click at [1491, 503] on purchase-details "Back Edit Purchase Cancel Purchase View Profile # 11835522 BioTrack ID: - Submi…" at bounding box center [797, 316] width 1499 height 809
click at [1491, 487] on button "Complete Packing" at bounding box center [1505, 491] width 84 height 21
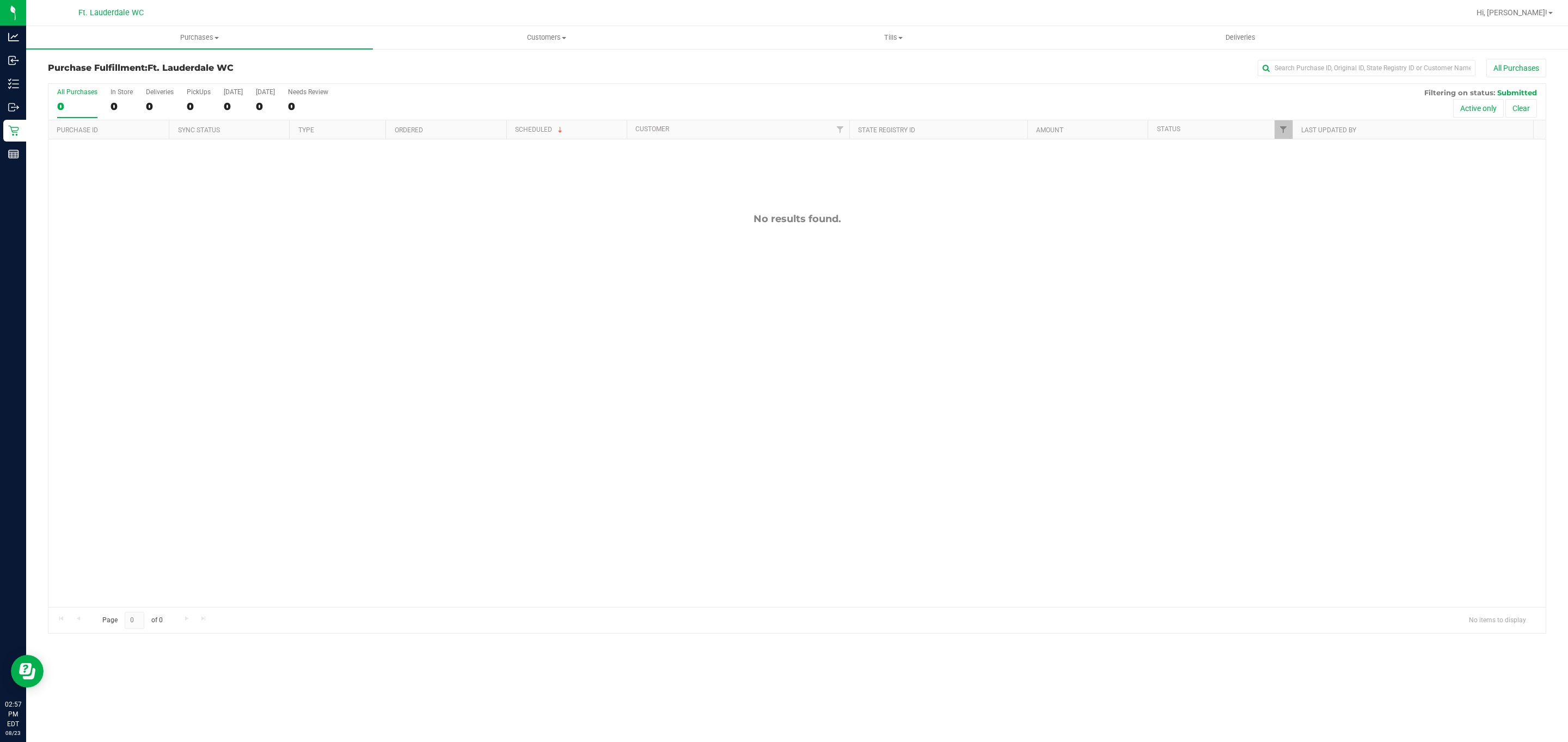
drag, startPoint x: 1324, startPoint y: 2, endPoint x: 601, endPoint y: 319, distance: 789.4
click at [601, 319] on div "No results found." at bounding box center [797, 410] width 1497 height 541
click at [58, 115] on label "All Purchases 0" at bounding box center [77, 102] width 40 height 30
click at [0, 0] on input "All Purchases 0" at bounding box center [0, 0] width 0 height 0
click at [58, 107] on div "0" at bounding box center [77, 106] width 40 height 12
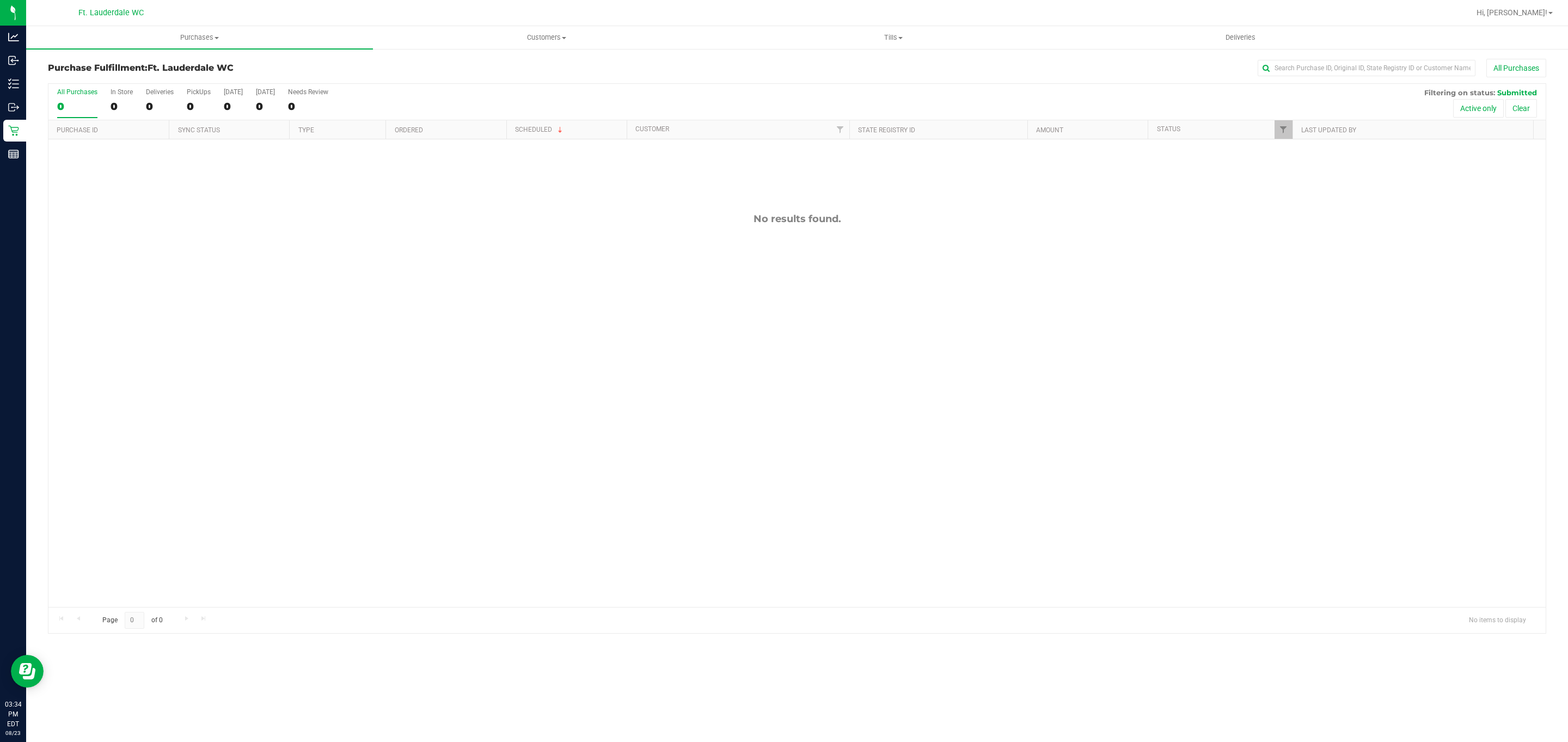
click at [0, 0] on input "All Purchases 0" at bounding box center [0, 0] width 0 height 0
click at [79, 108] on div "0" at bounding box center [77, 106] width 40 height 12
click at [0, 0] on input "All Purchases 0" at bounding box center [0, 0] width 0 height 0
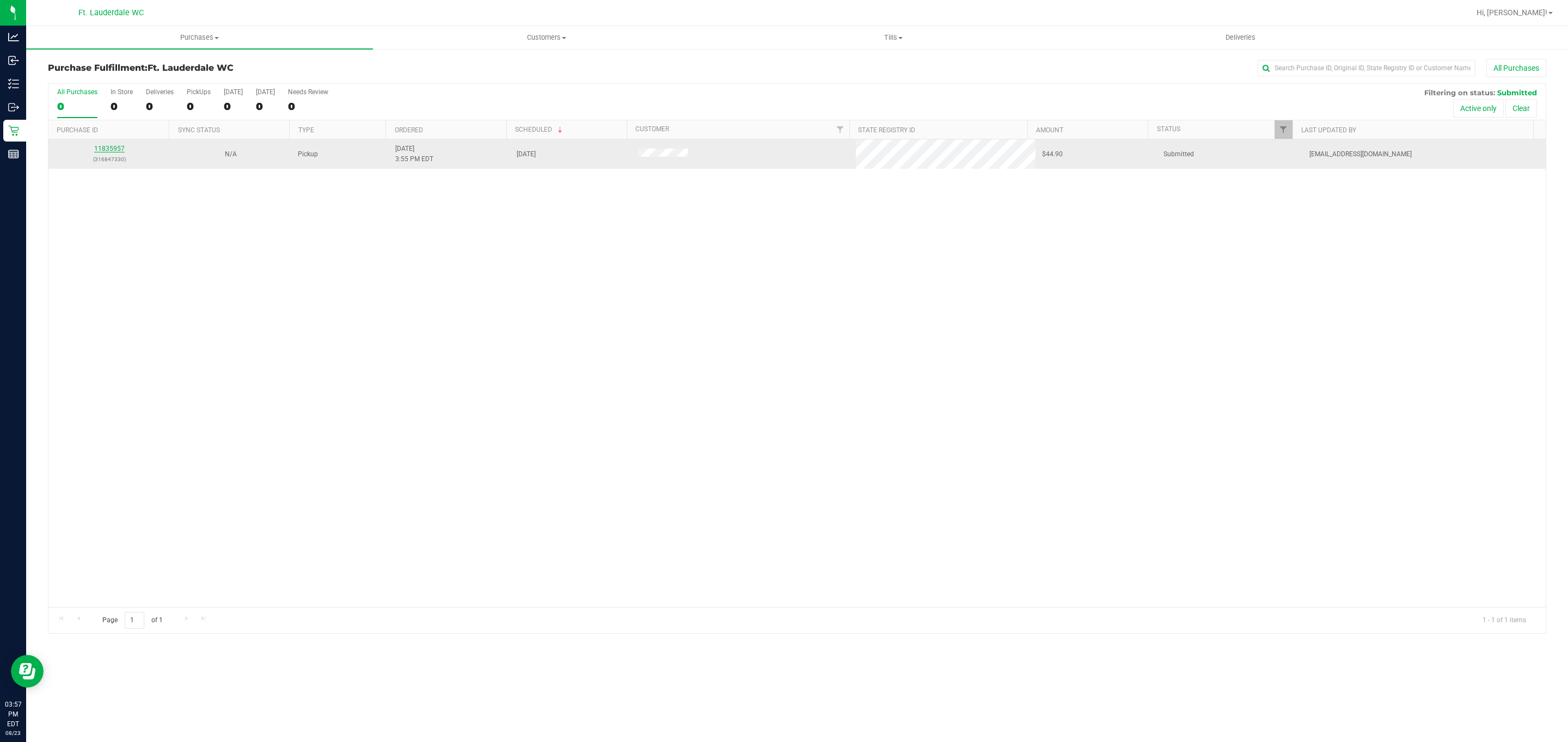
click at [115, 148] on link "11835957" at bounding box center [109, 148] width 31 height 8
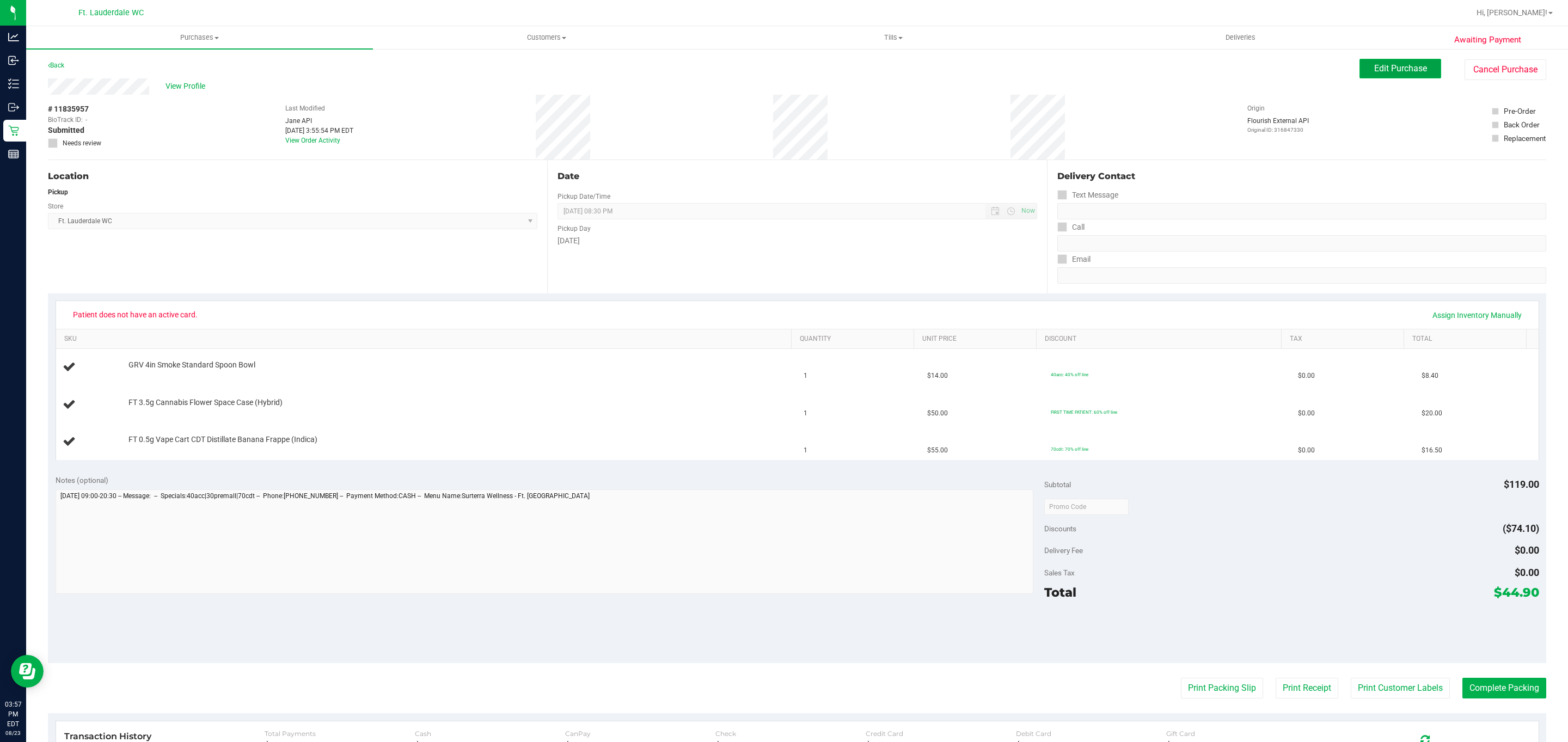
click at [1375, 67] on span "Edit Purchase" at bounding box center [1401, 68] width 53 height 11
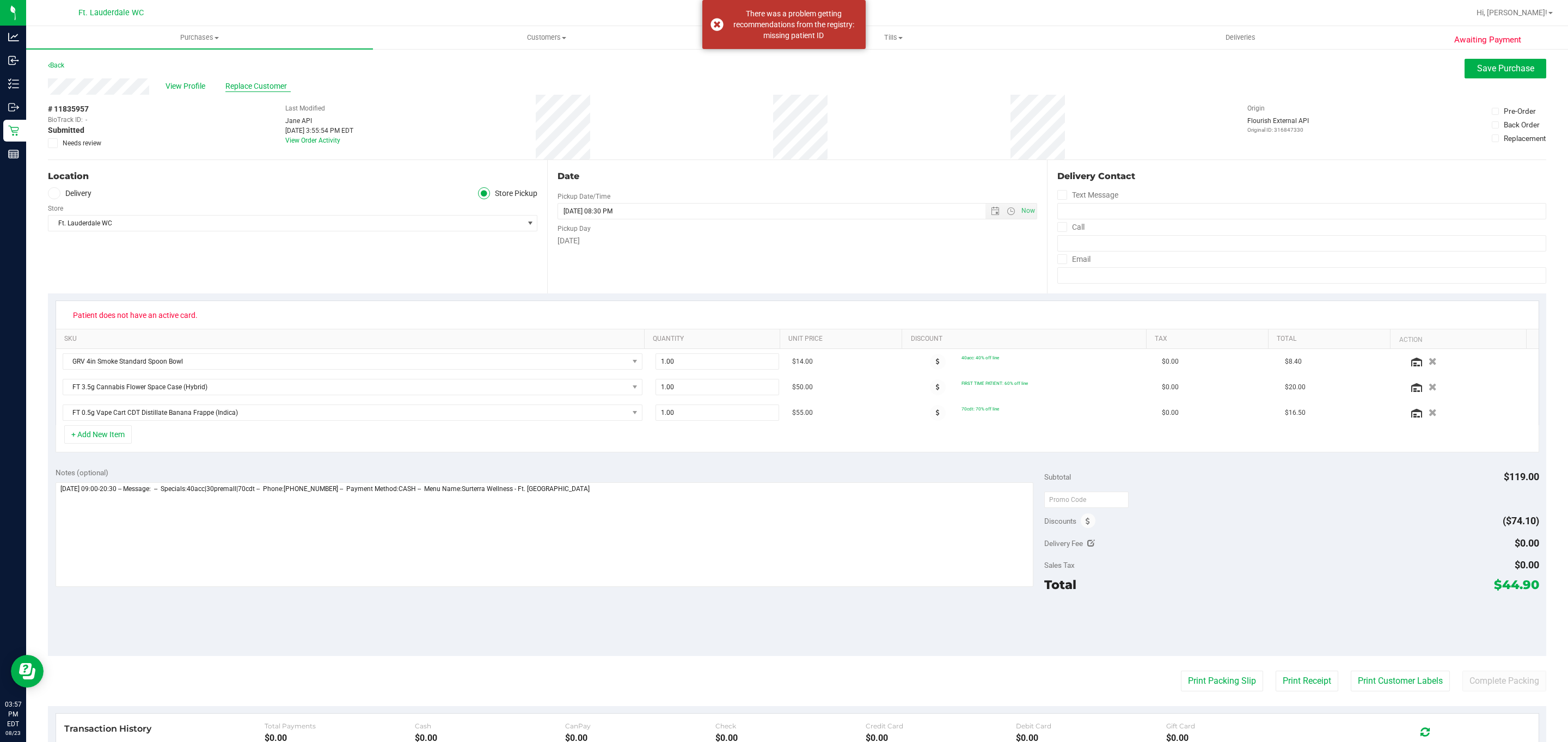
click at [253, 87] on span "Replace Customer" at bounding box center [258, 86] width 65 height 11
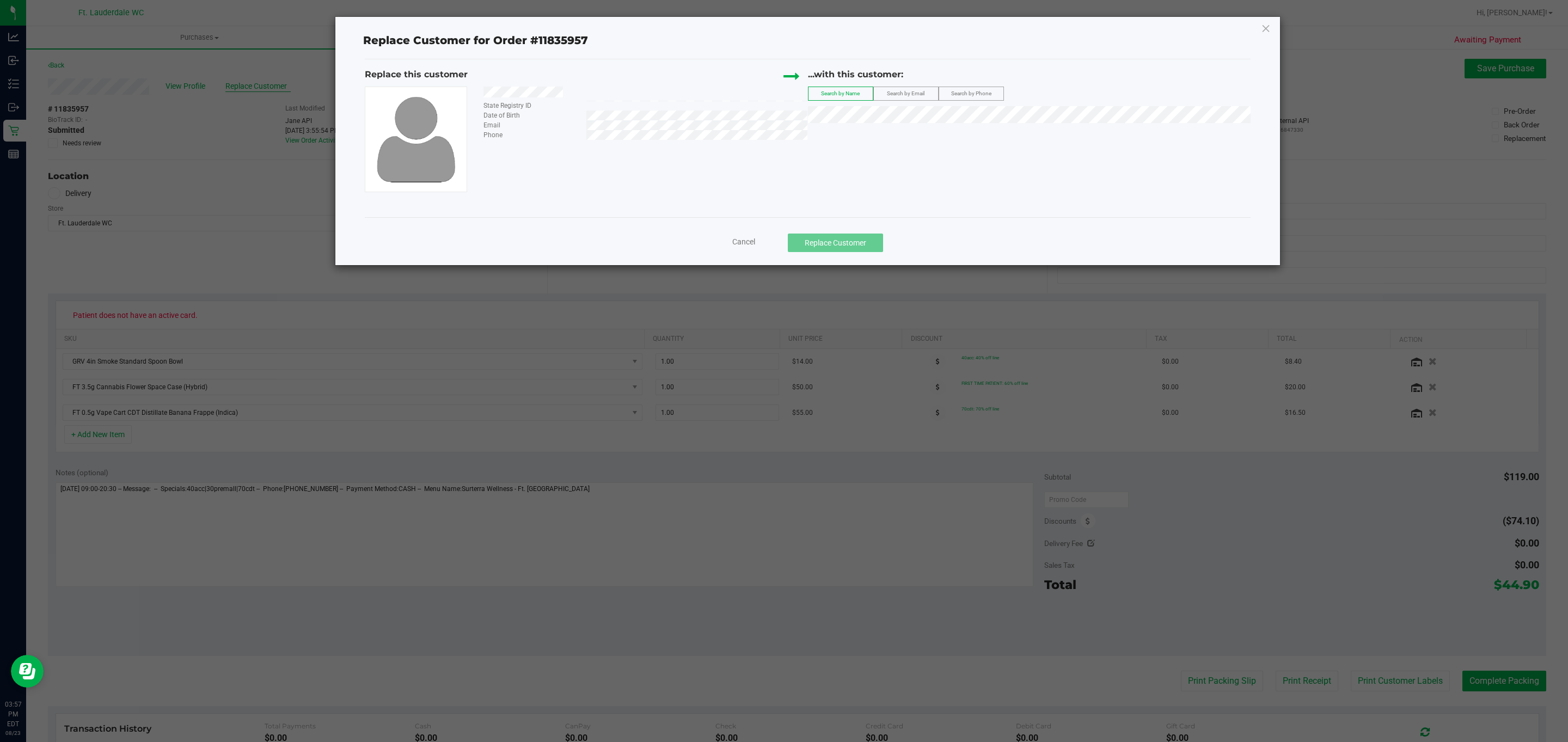
click at [253, 87] on ngb-modal-window "Replace Customer for Order #11835957 Replace this customer State Registry ID Da…" at bounding box center [788, 371] width 1577 height 742
click at [909, 87] on div "Search by Email" at bounding box center [906, 94] width 65 height 14
click at [917, 90] on span "Search by Email" at bounding box center [905, 93] width 37 height 6
click at [912, 128] on li "[PERSON_NAME] ([EMAIL_ADDRESS][DOMAIN_NAME])" at bounding box center [1029, 135] width 442 height 15
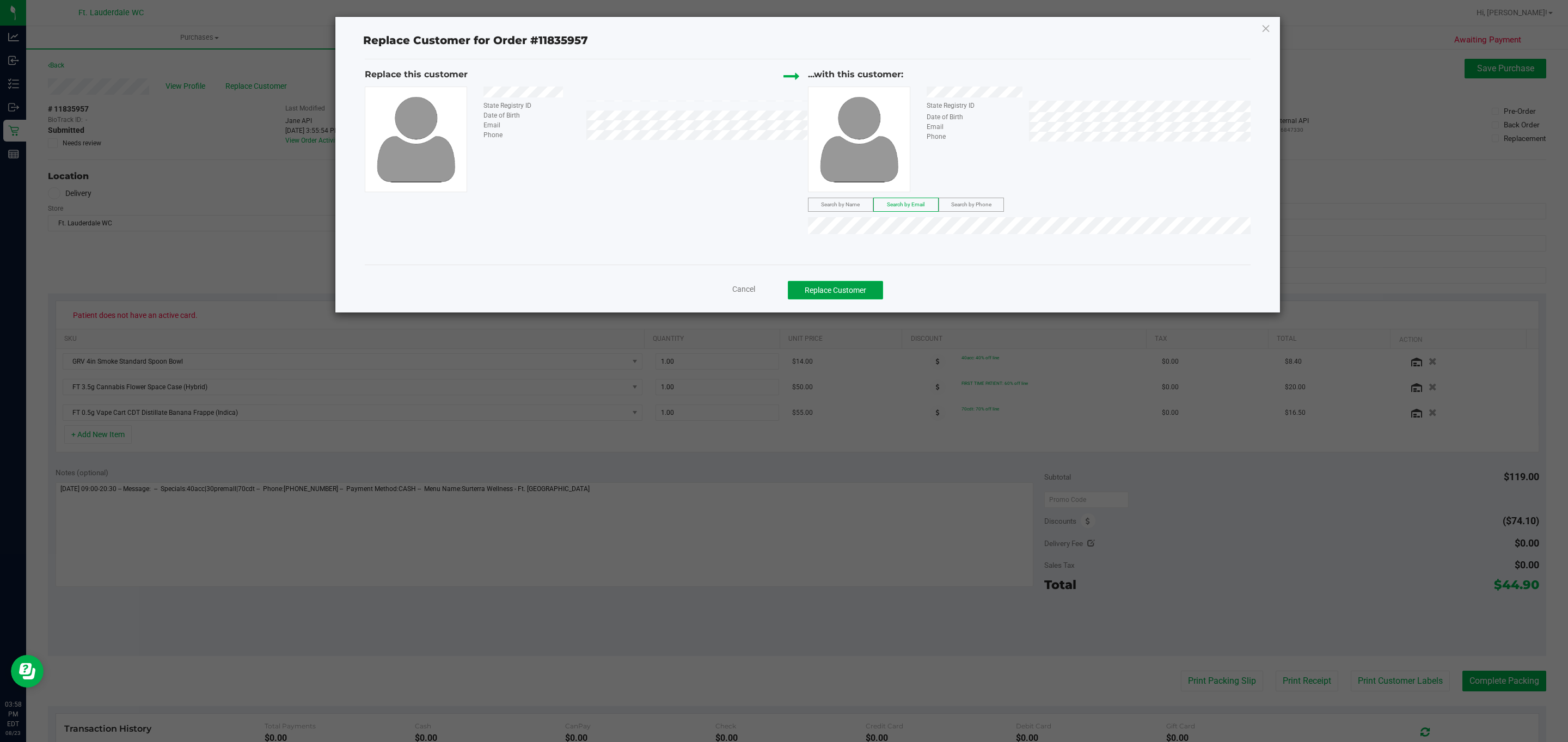
click at [842, 296] on button "Replace Customer" at bounding box center [836, 290] width 96 height 18
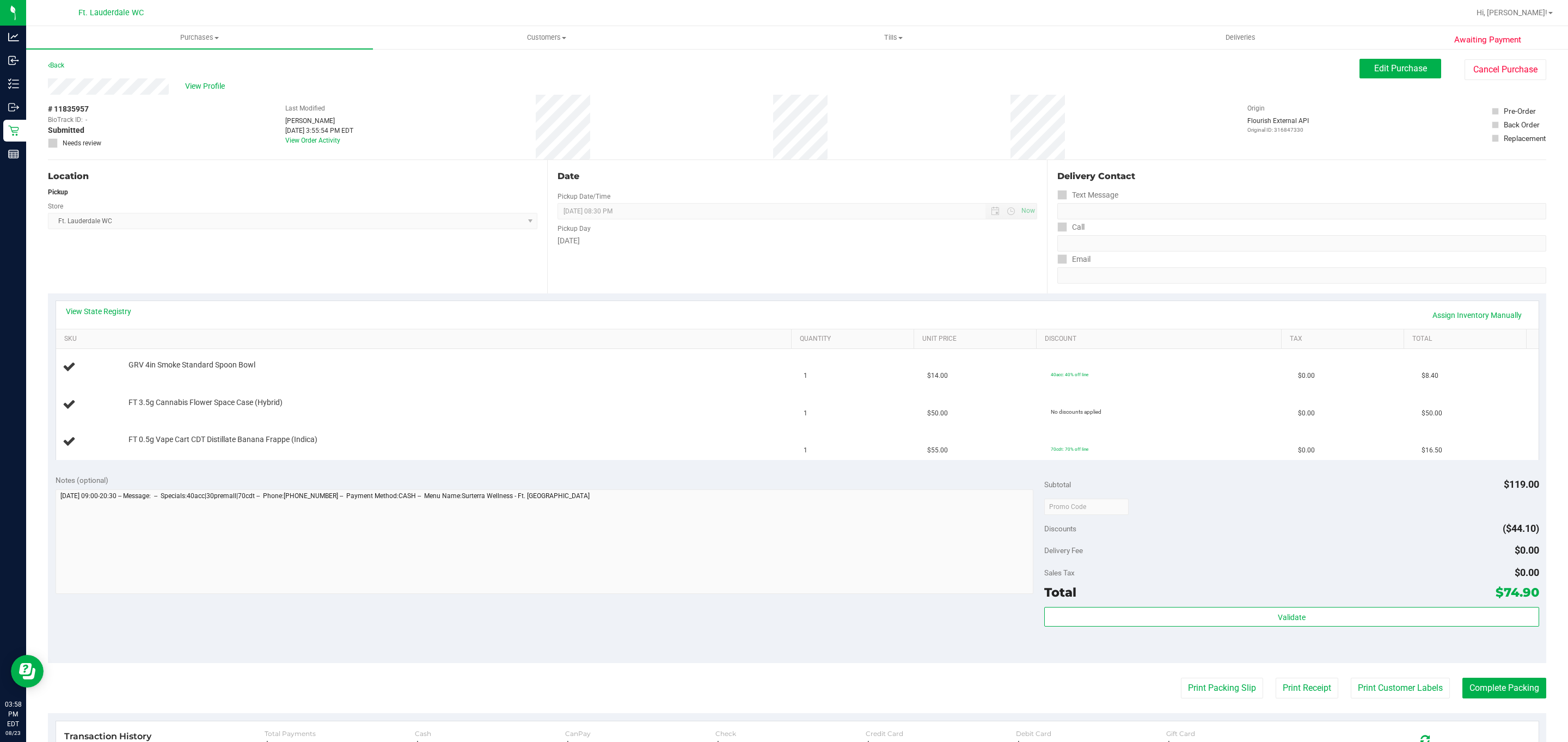
drag, startPoint x: 206, startPoint y: 85, endPoint x: 239, endPoint y: 67, distance: 37.6
click at [239, 67] on div "Back Edit Purchase Cancel Purchase" at bounding box center [797, 68] width 1499 height 19
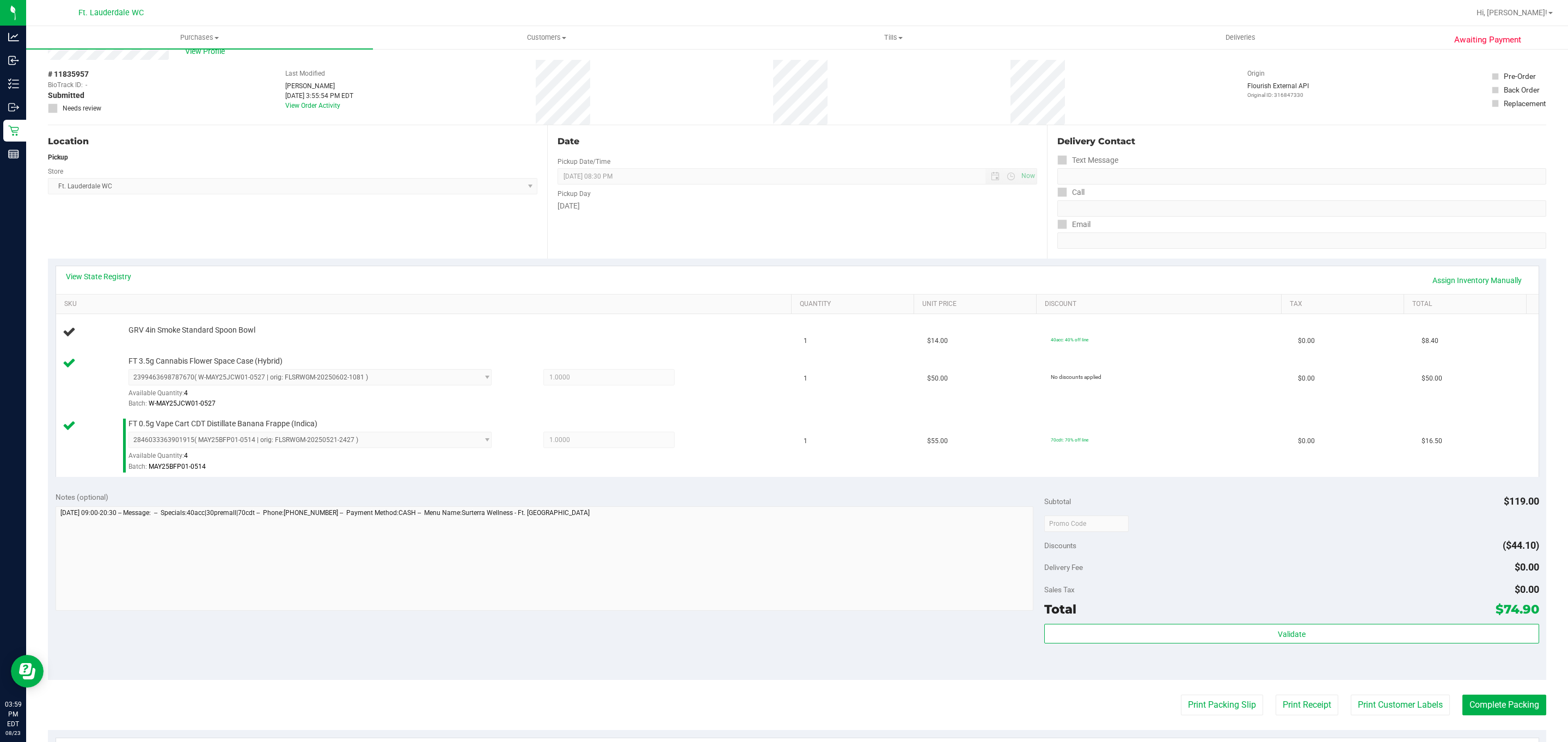
scroll to position [36, 0]
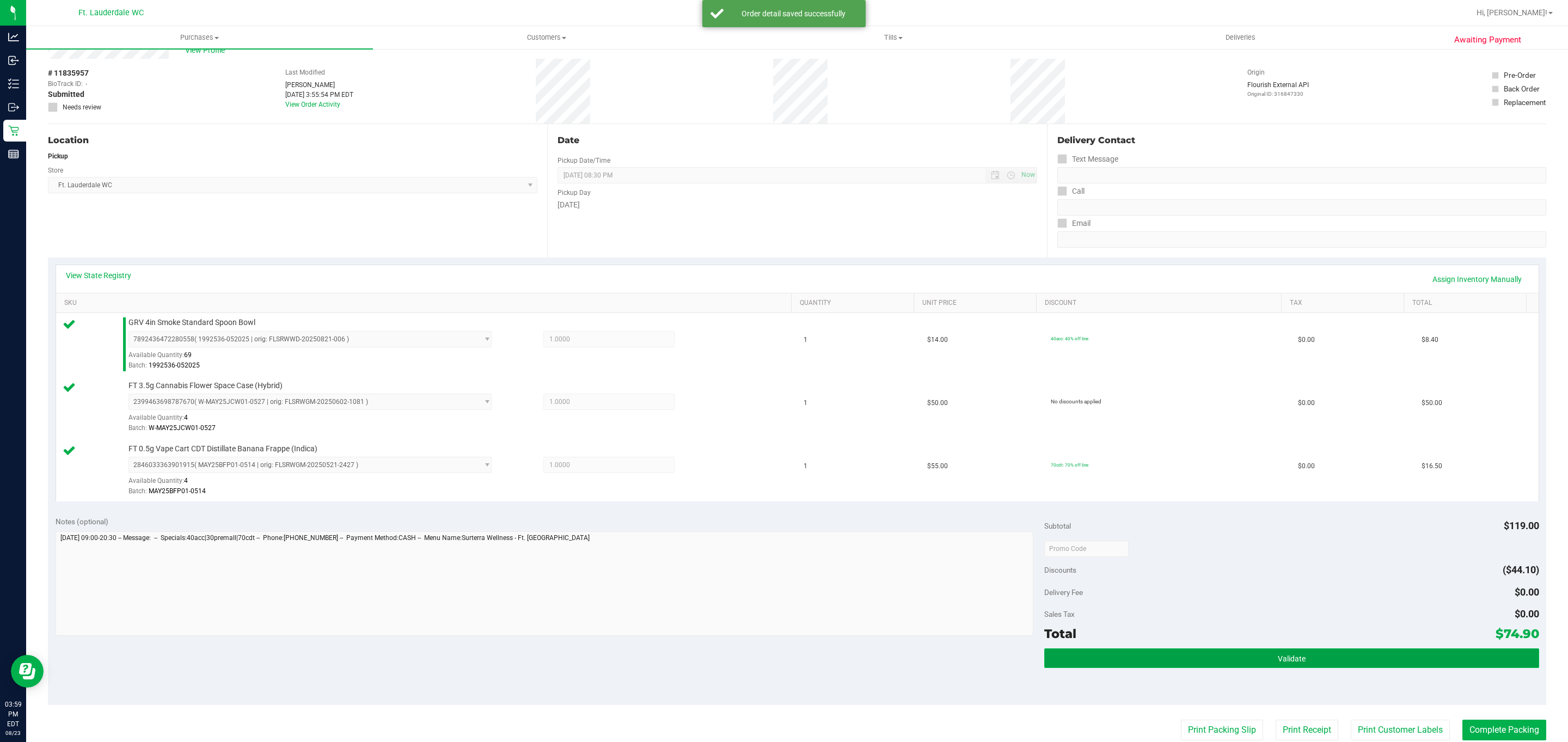
click at [1326, 667] on button "Validate" at bounding box center [1292, 658] width 495 height 19
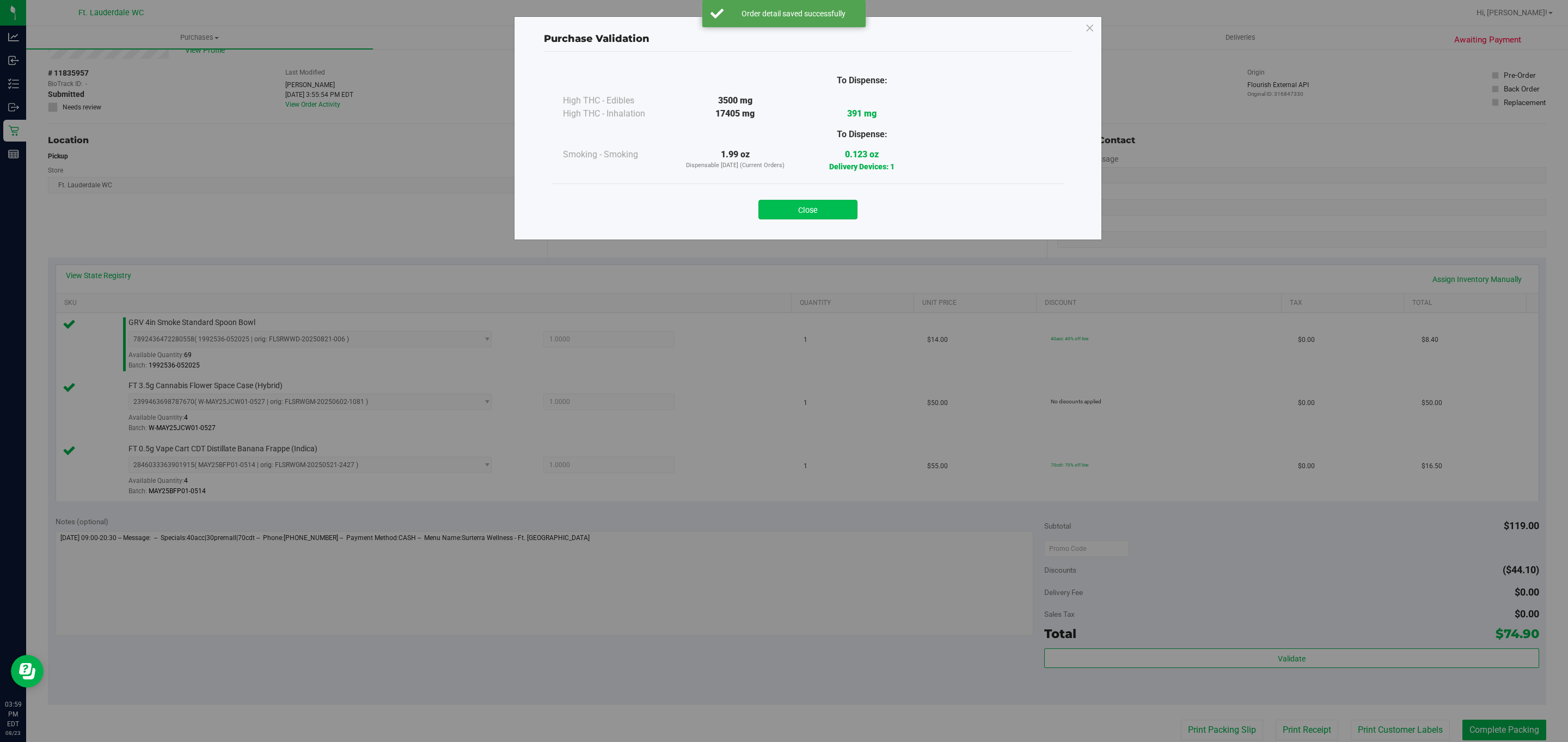
click at [807, 215] on button "Close" at bounding box center [808, 209] width 99 height 19
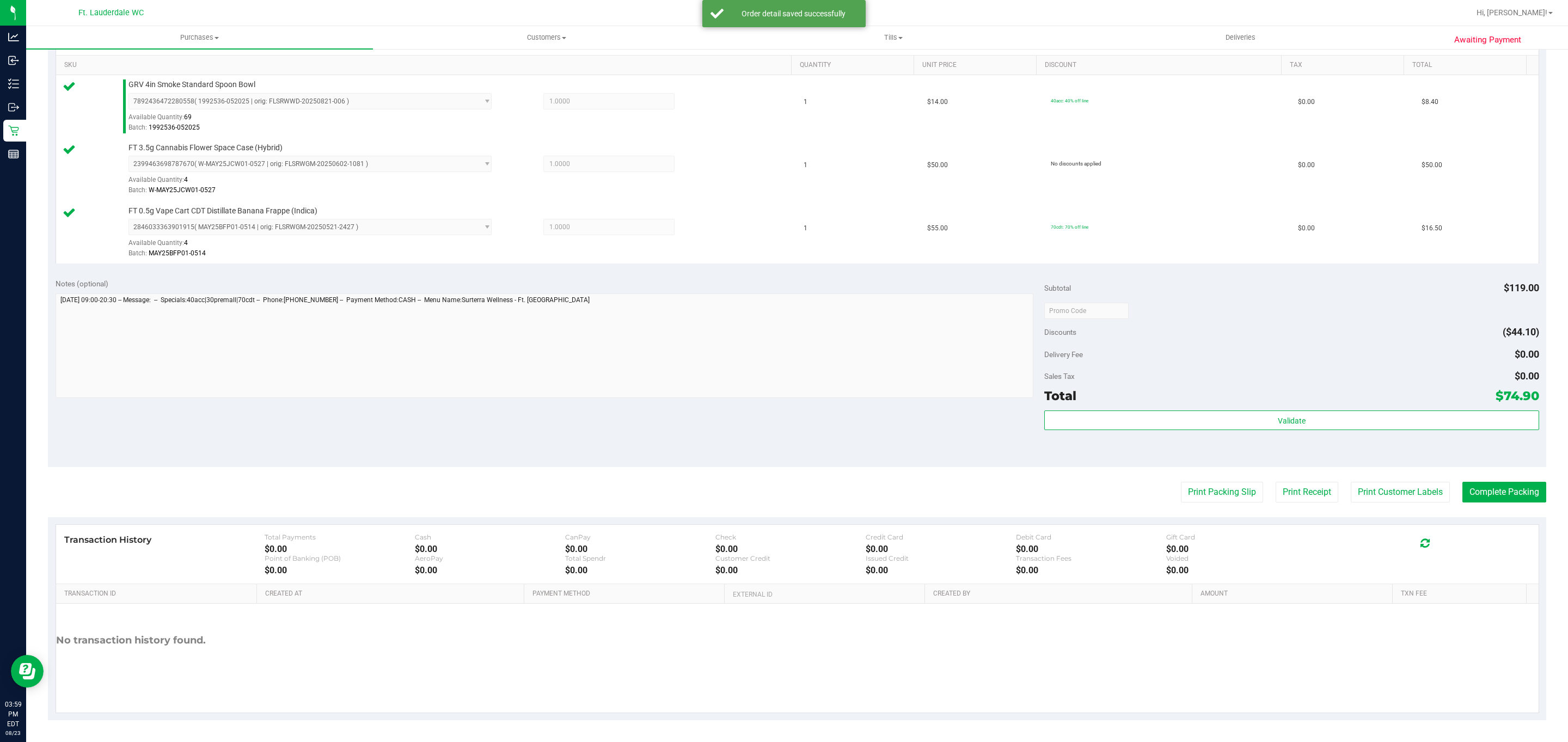
scroll to position [278, 0]
click at [1208, 497] on button "Print Packing Slip" at bounding box center [1223, 492] width 82 height 21
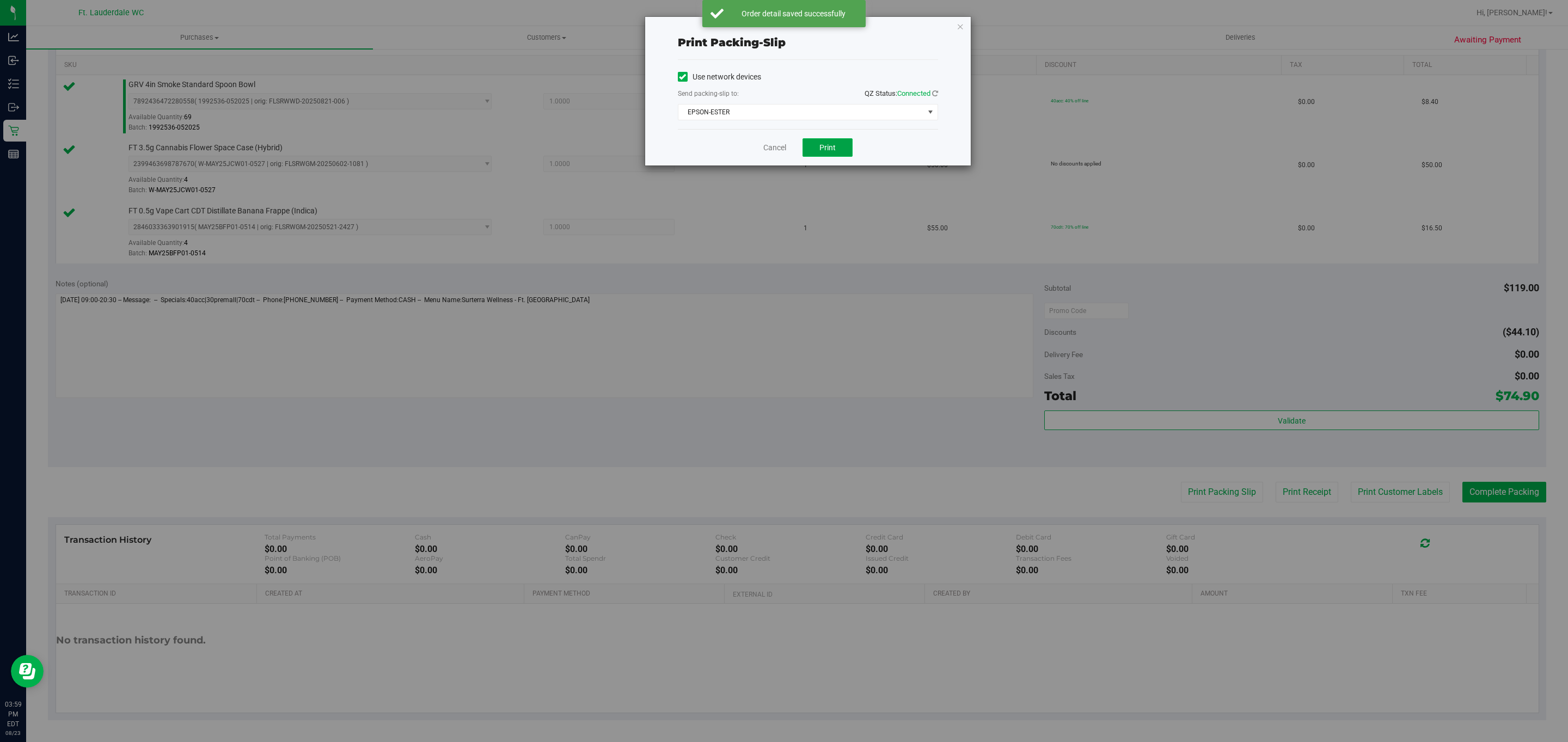
click at [820, 150] on span "Print" at bounding box center [828, 147] width 16 height 9
click at [961, 25] on icon "button" at bounding box center [961, 26] width 8 height 13
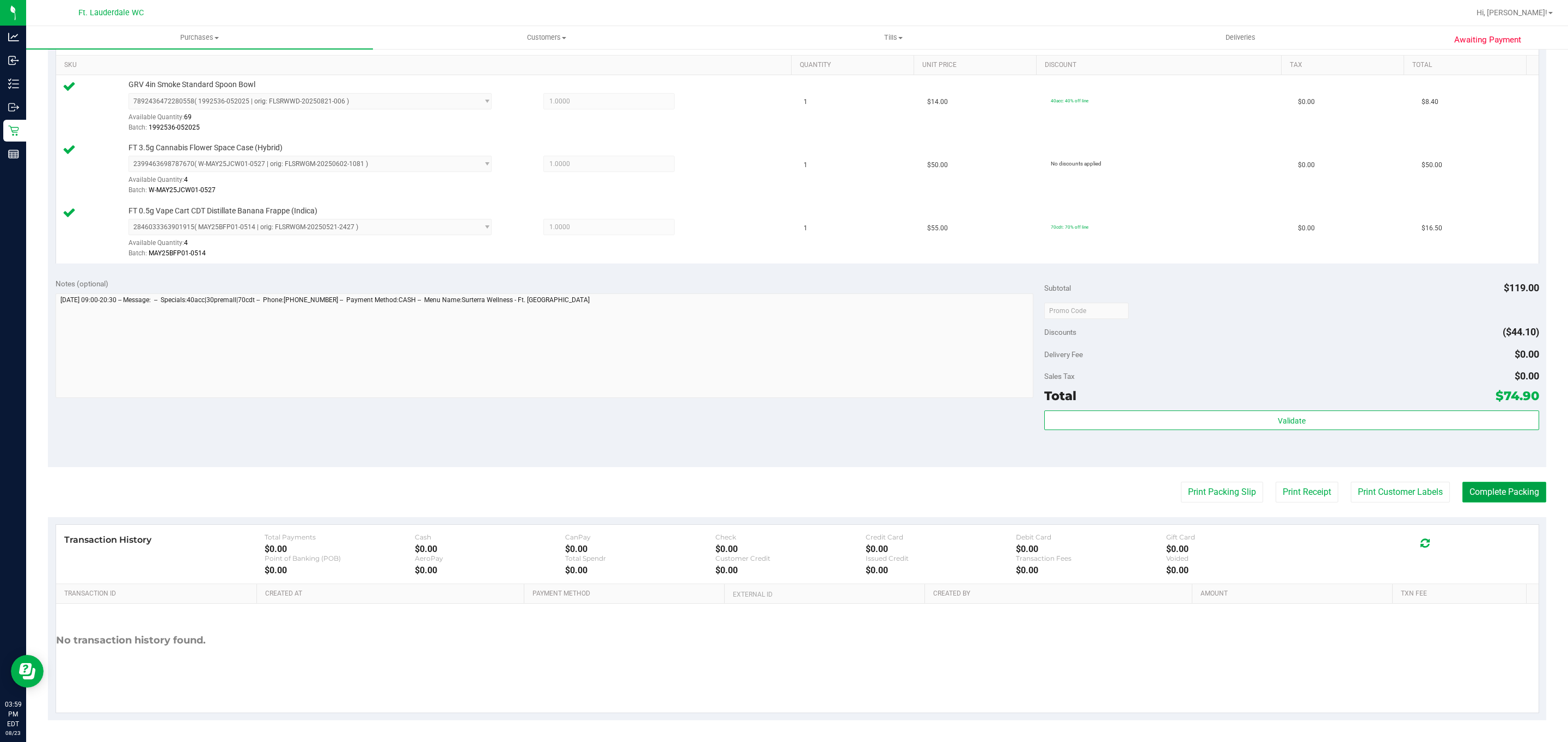
click at [1512, 485] on button "Complete Packing" at bounding box center [1505, 492] width 84 height 21
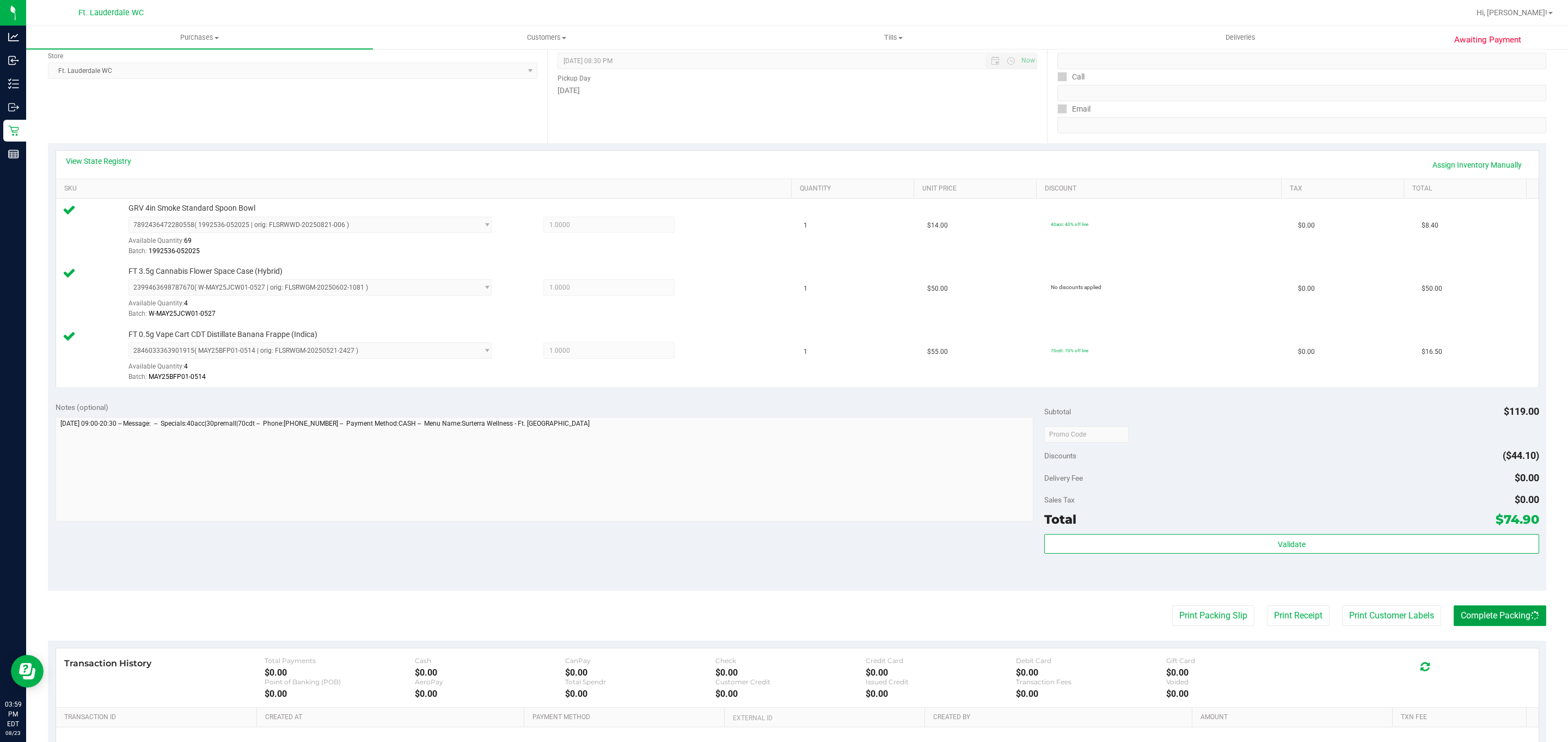
scroll to position [0, 0]
